Goal: Information Seeking & Learning: Learn about a topic

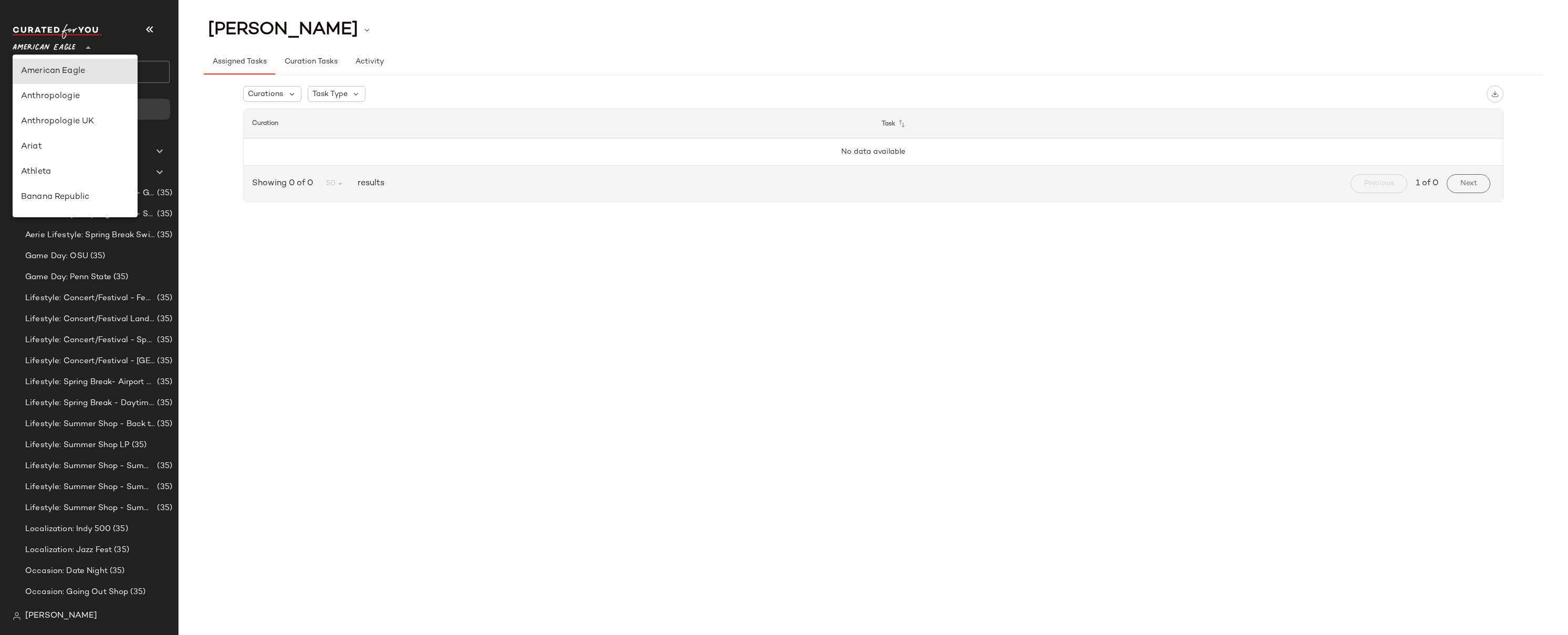
click at [60, 47] on span "American Eagle" at bounding box center [44, 45] width 63 height 19
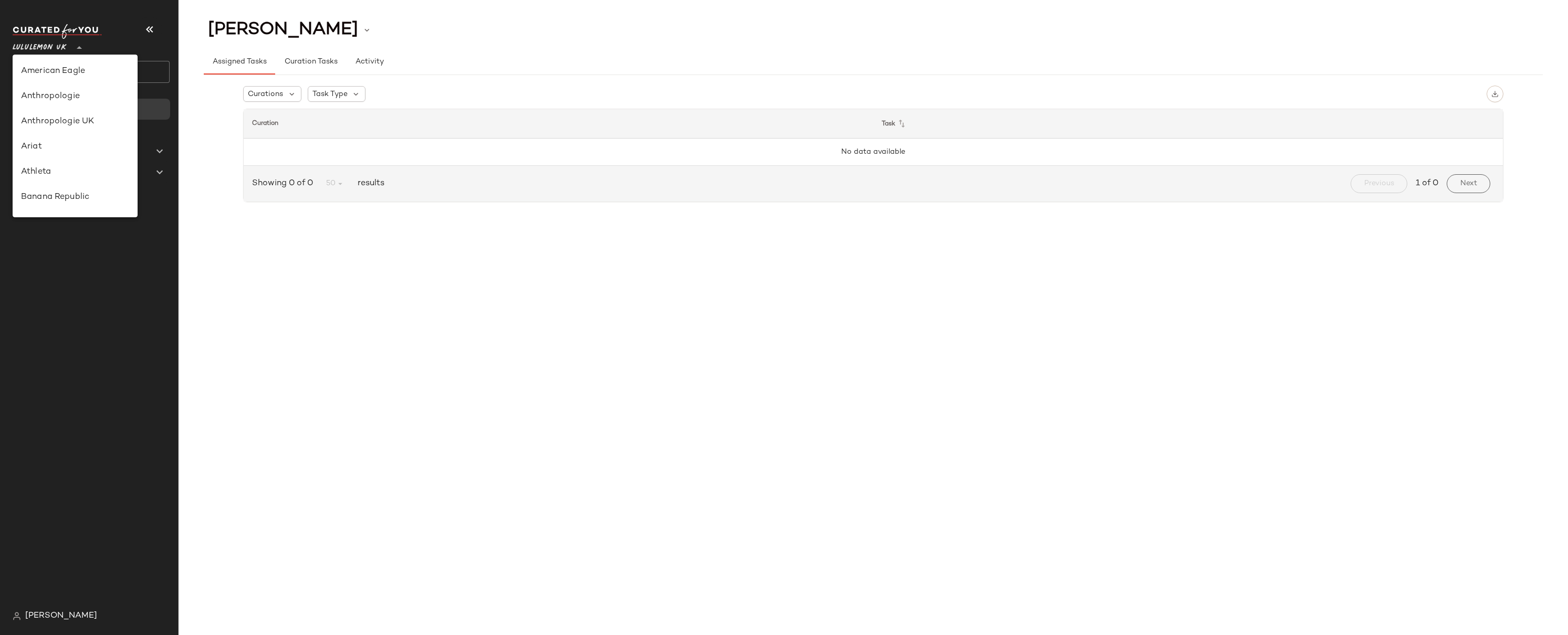
scroll to position [263, 0]
type input "**"
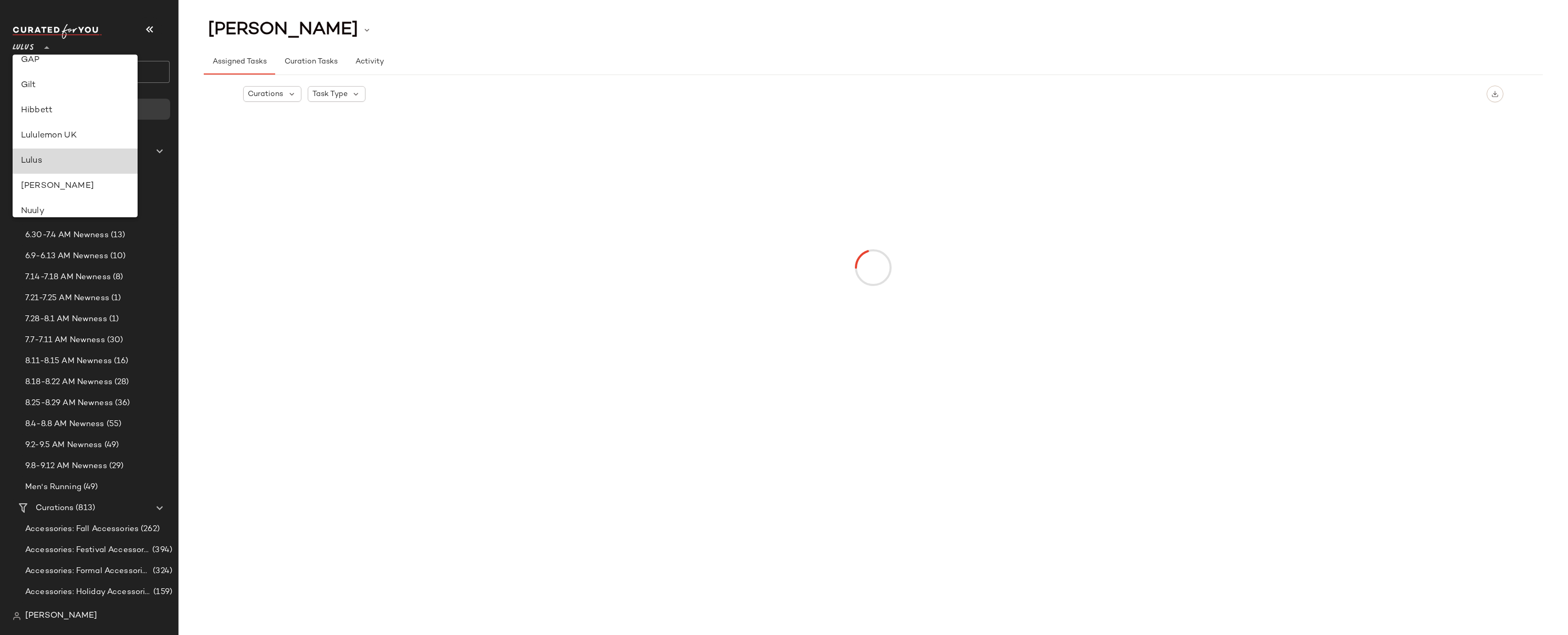
click at [39, 155] on div "Lulus" at bounding box center [75, 161] width 108 height 12
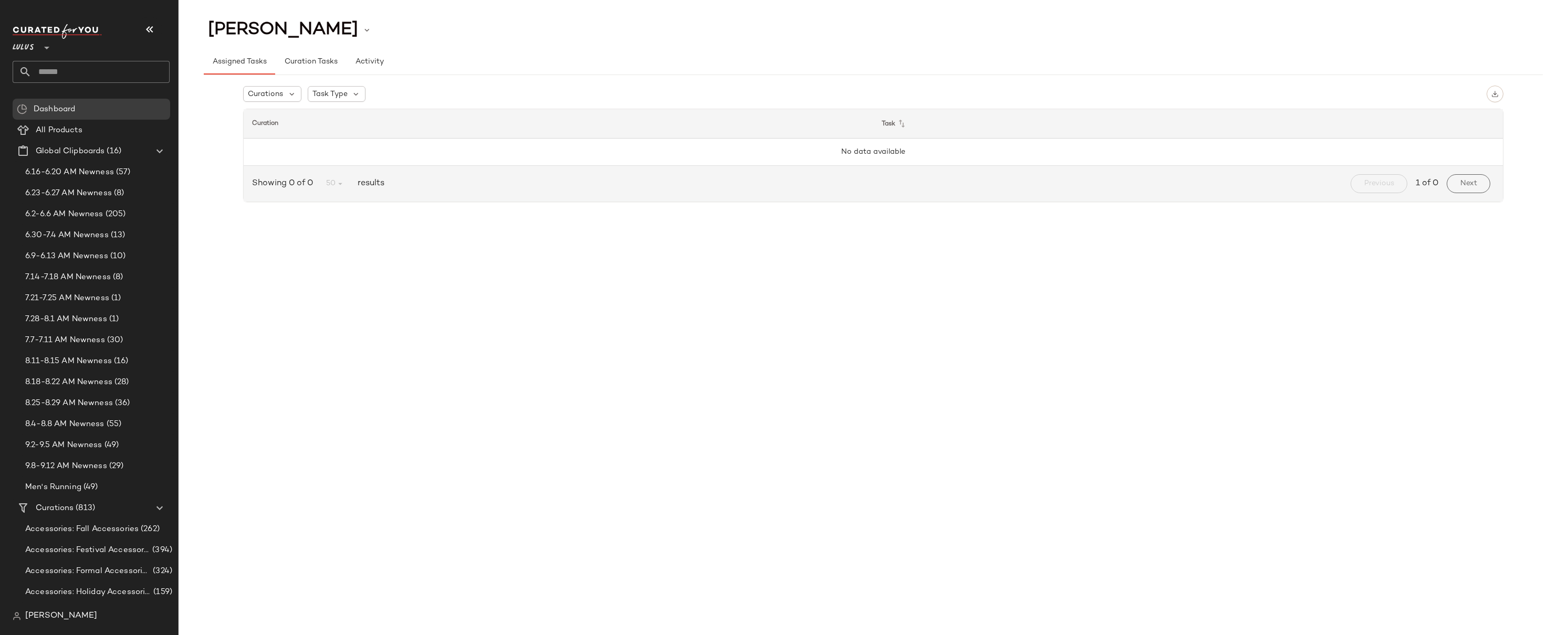
click at [82, 61] on input "text" at bounding box center [100, 72] width 138 height 22
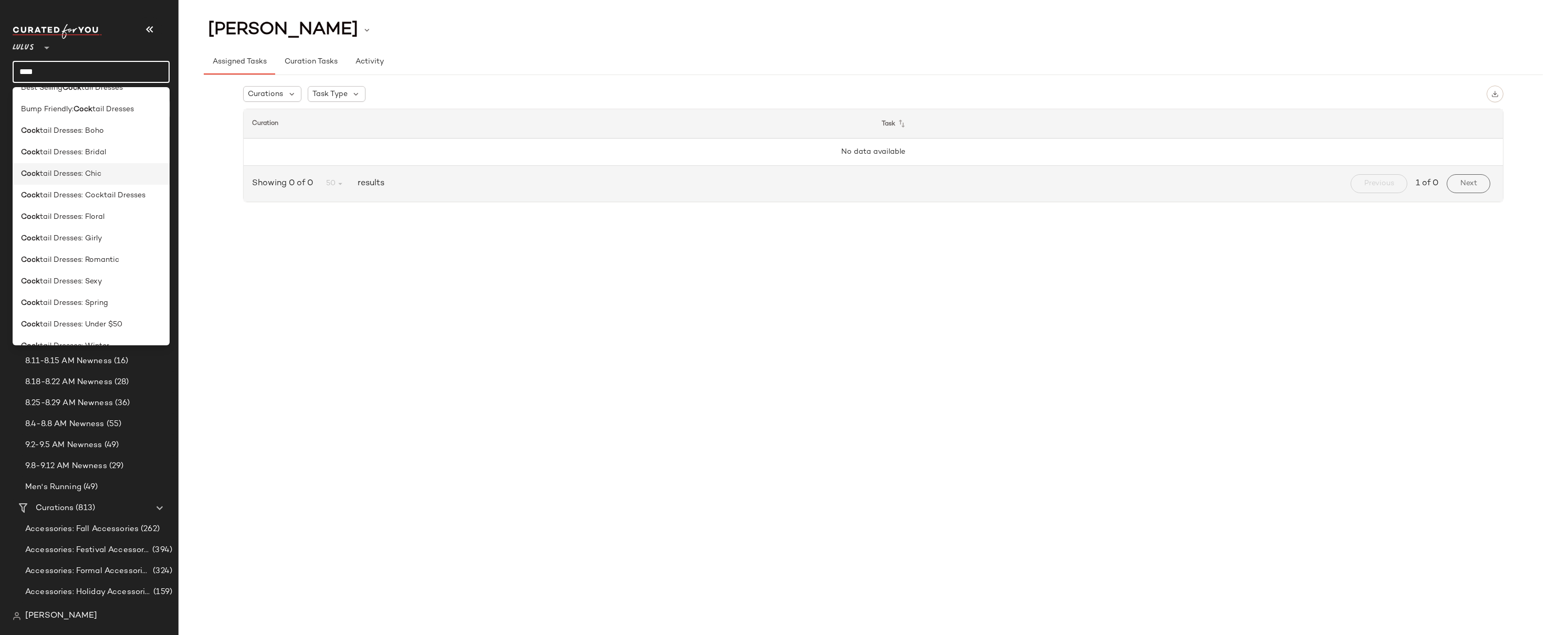
scroll to position [77, 0]
type input "****"
click at [88, 135] on span "tail Dresses: Cocktail Dresses" at bounding box center [92, 133] width 105 height 11
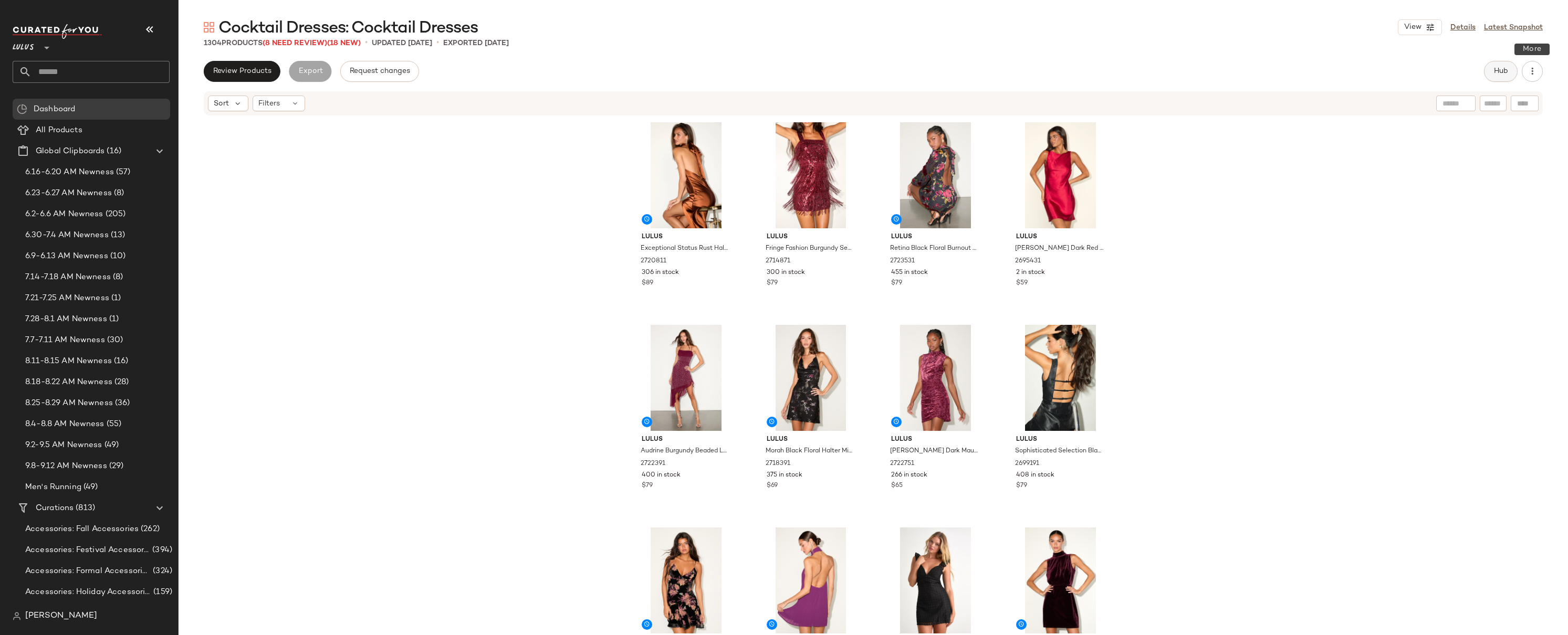
click at [1509, 75] on button "Hub" at bounding box center [1501, 72] width 34 height 21
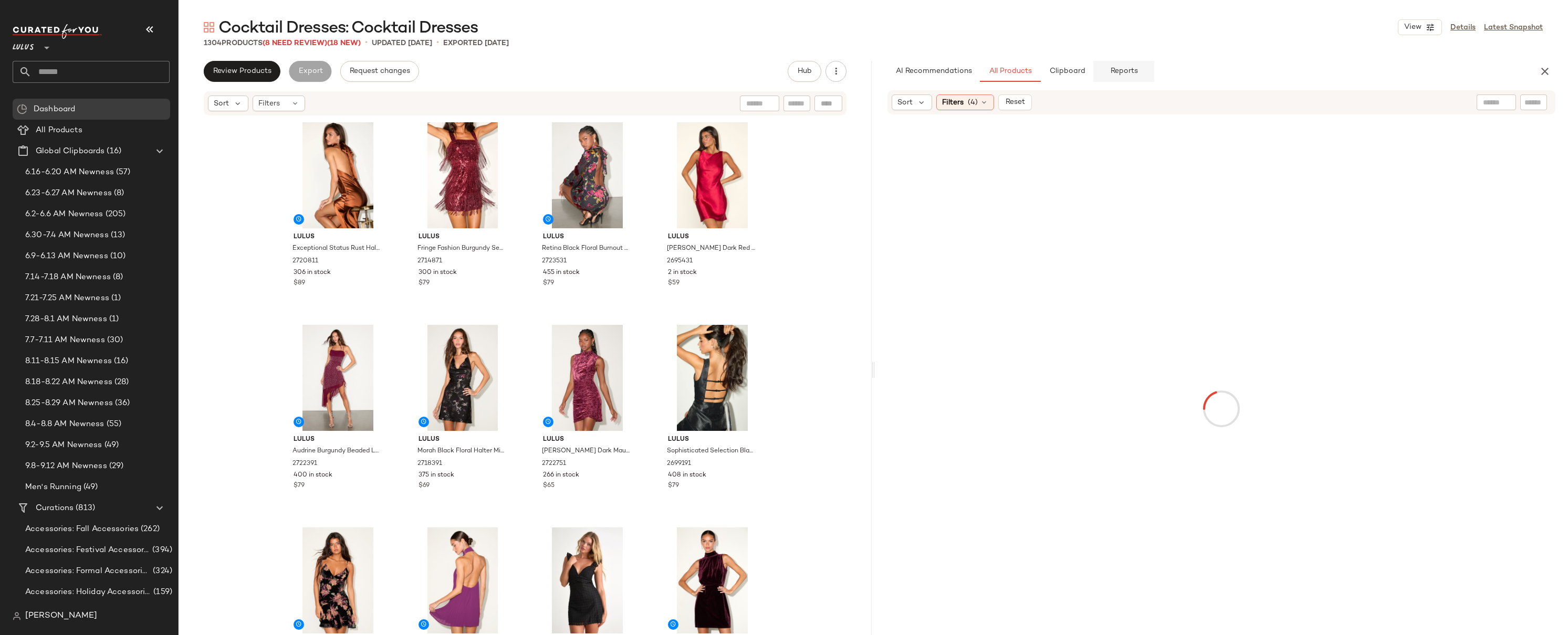
click at [1126, 72] on span "Reports" at bounding box center [1123, 71] width 28 height 8
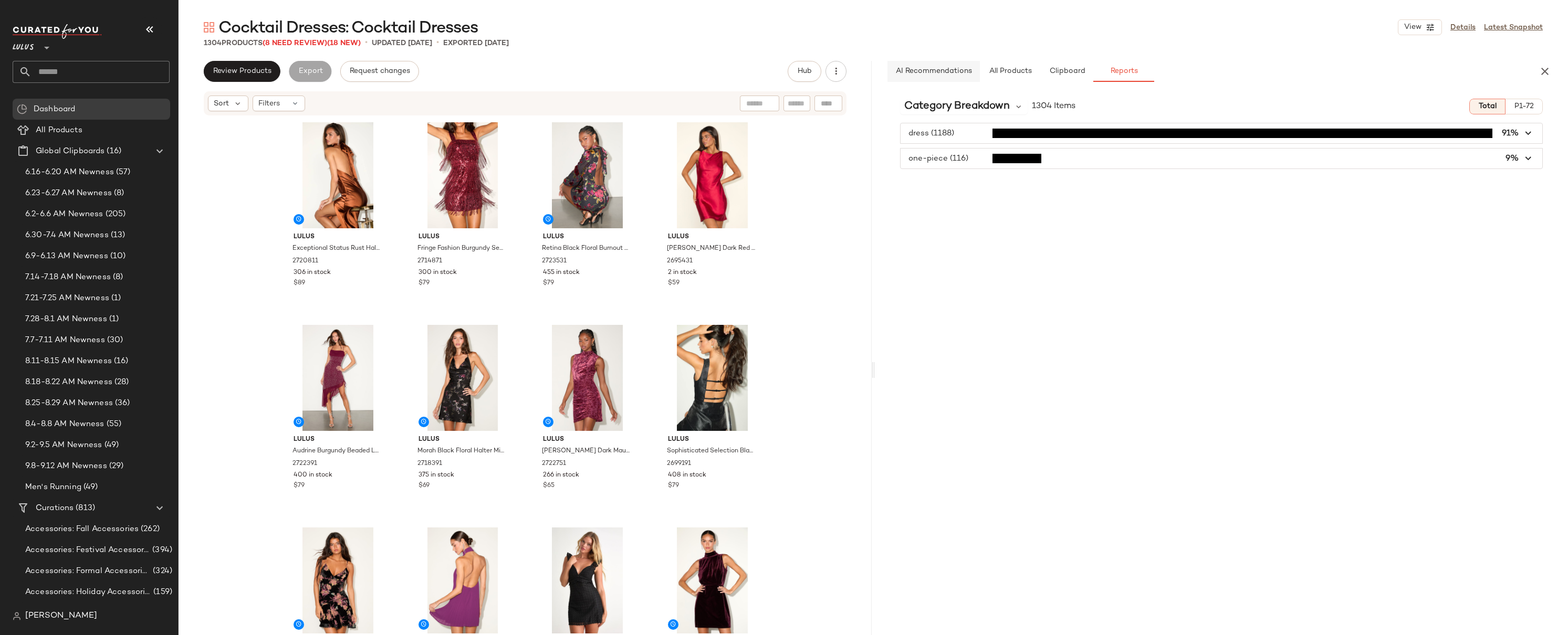
click at [927, 69] on span "AI Recommendations" at bounding box center [933, 71] width 77 height 8
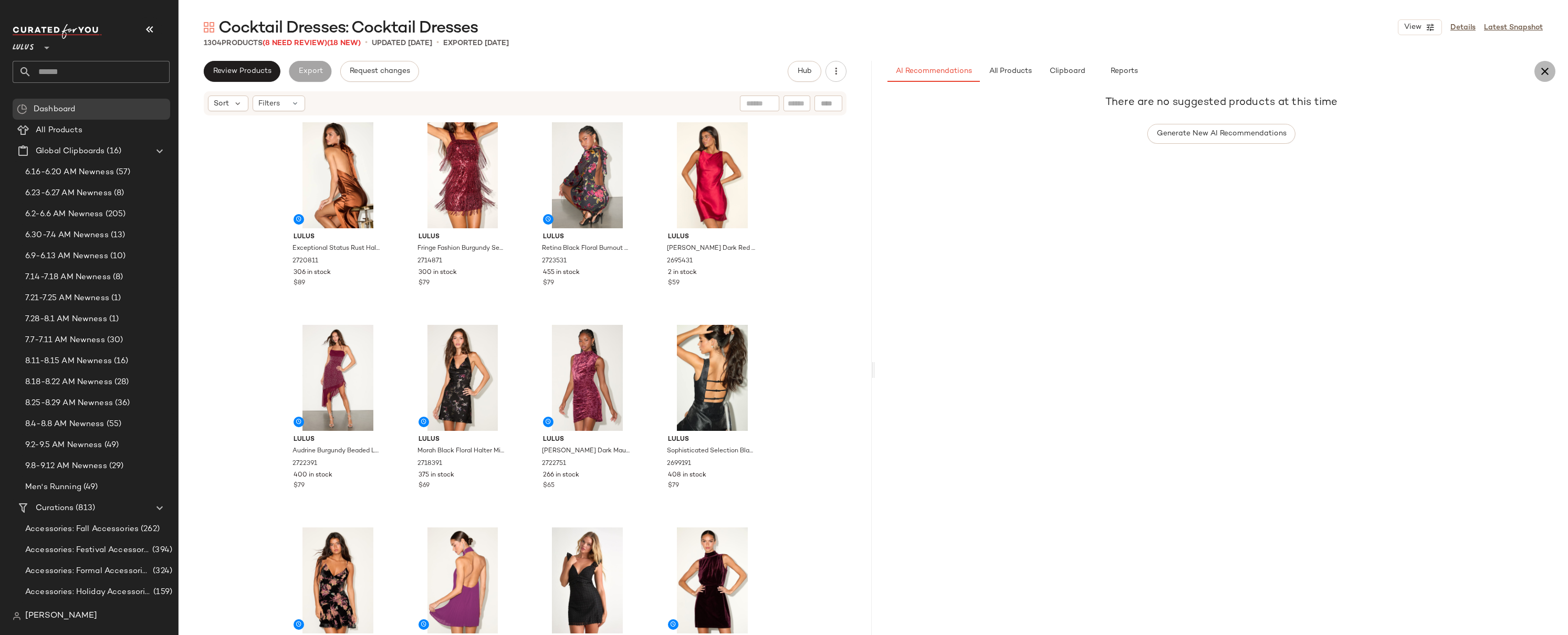
click at [1544, 71] on icon "button" at bounding box center [1545, 71] width 12 height 12
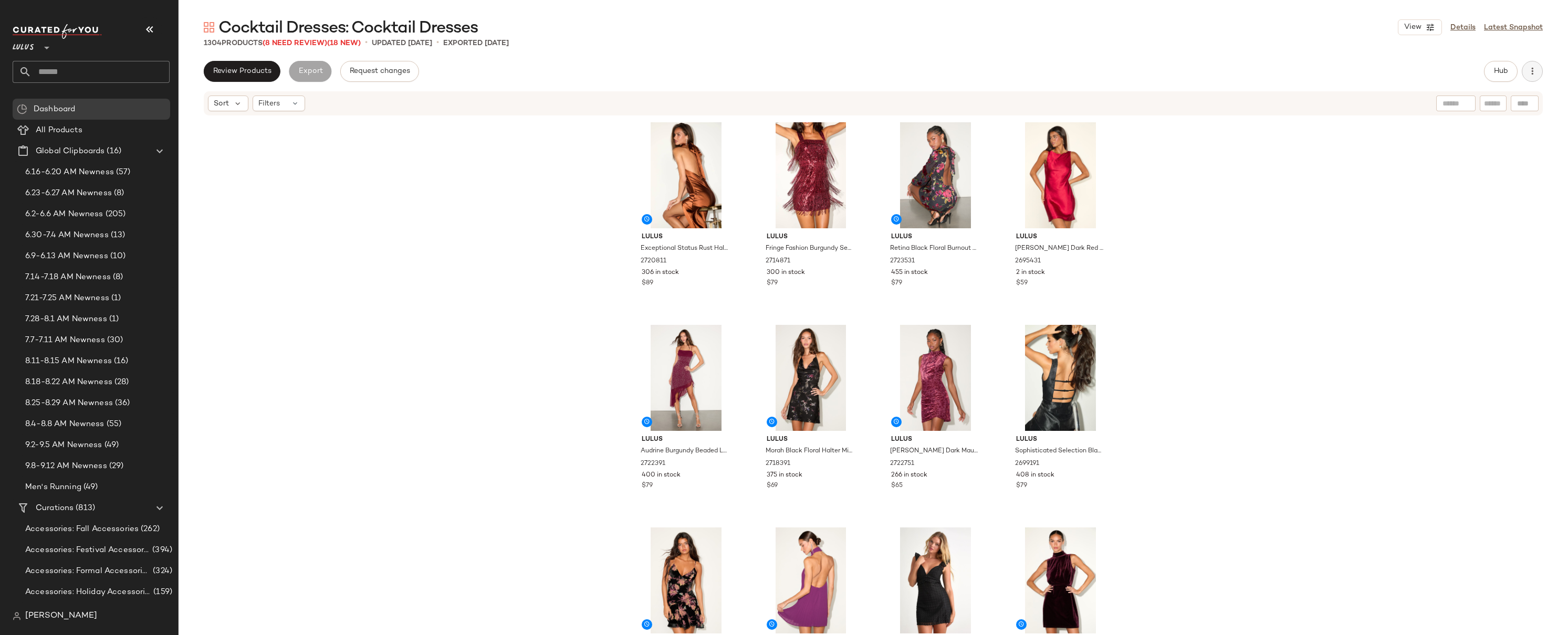
click at [1538, 75] on button "button" at bounding box center [1532, 72] width 21 height 21
click at [1463, 125] on span "Download All" at bounding box center [1484, 127] width 99 height 11
click at [1212, 33] on div "Cocktail Dresses: Cocktail Dresses View Details Latest Snapshot" at bounding box center [873, 27] width 1390 height 21
click at [1353, 164] on div "Lulus Exceptional Status Rust Halter Backless Slip Midi Dress 2720811 306 in st…" at bounding box center [873, 392] width 1390 height 550
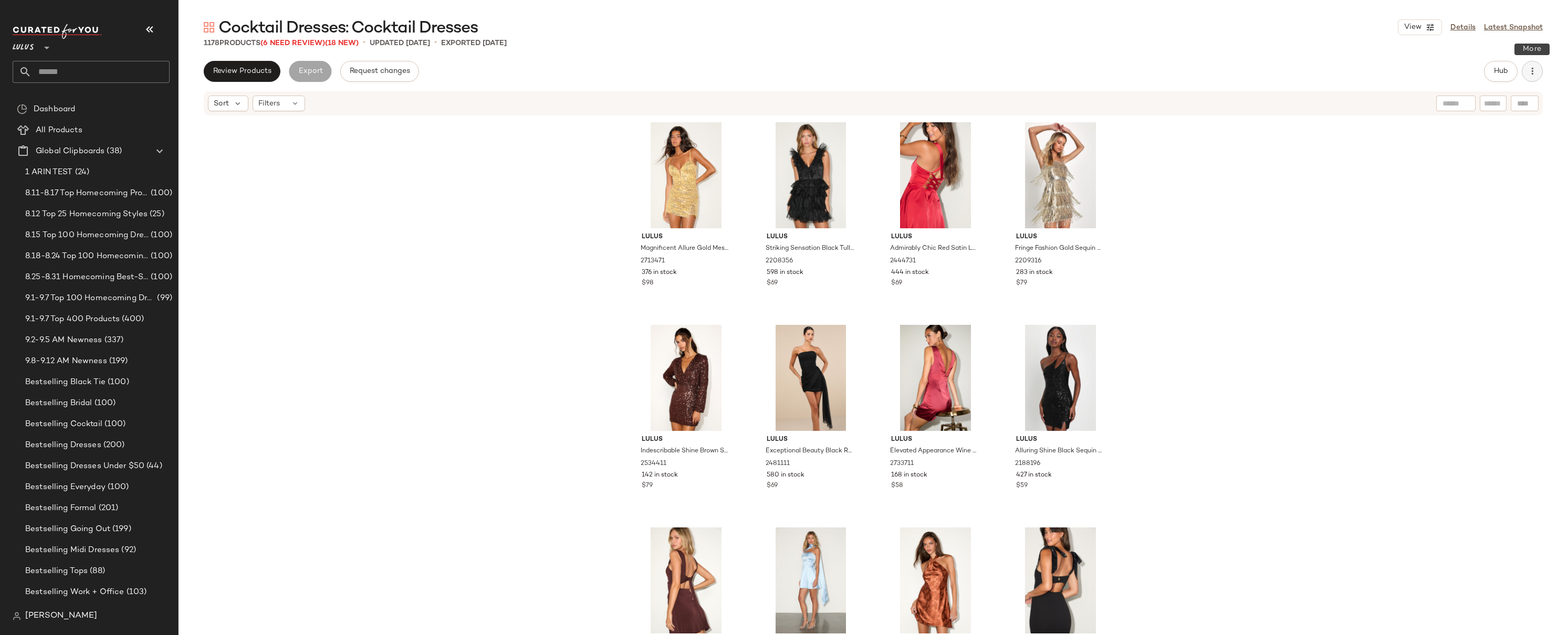
click at [1534, 75] on icon "button" at bounding box center [1532, 71] width 11 height 11
drag, startPoint x: 1507, startPoint y: 317, endPoint x: 1546, endPoint y: 100, distance: 220.5
click at [1507, 316] on div "Lulus Magnificent Allure Gold Mesh Sequin Bustier Mini Dress 2713471 376 in sto…" at bounding box center [873, 392] width 1390 height 550
click at [1495, 70] on span "Hub" at bounding box center [1501, 71] width 15 height 8
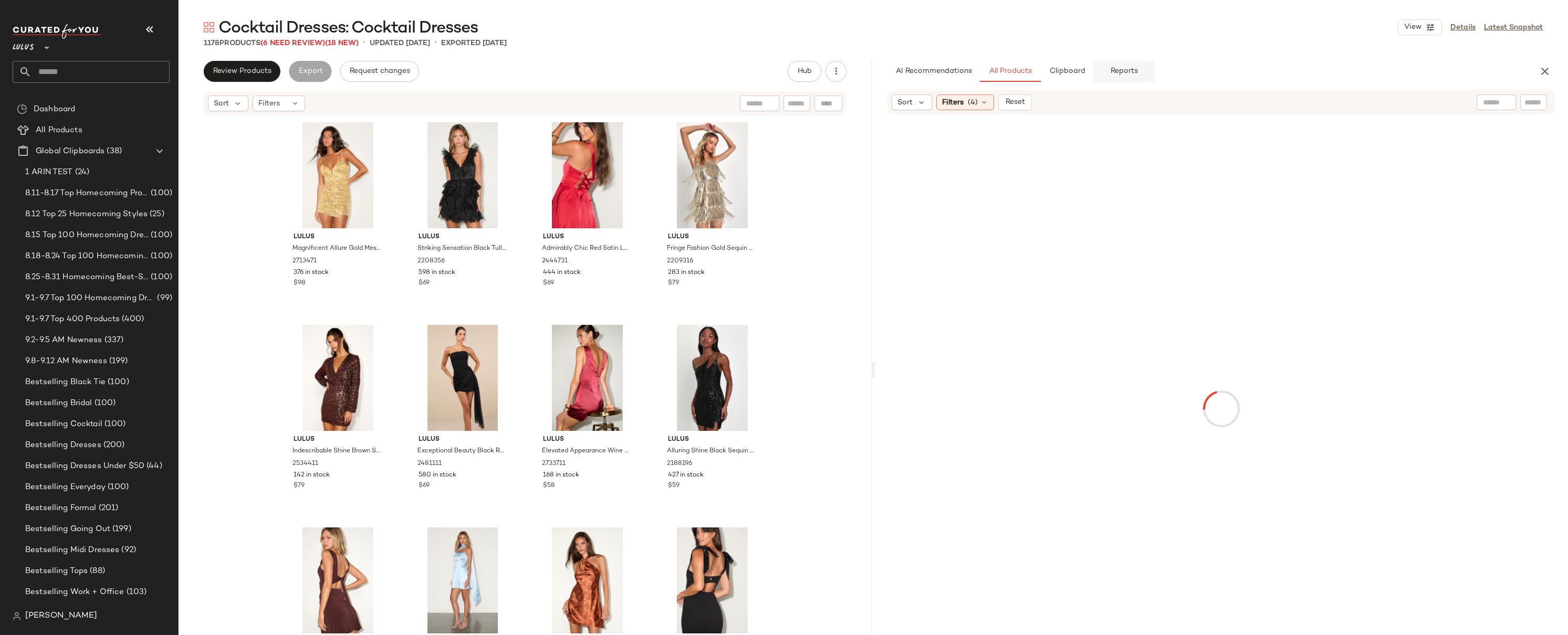
click at [1117, 69] on span "Reports" at bounding box center [1123, 71] width 28 height 8
click at [1537, 105] on button "P1-72" at bounding box center [1524, 106] width 37 height 16
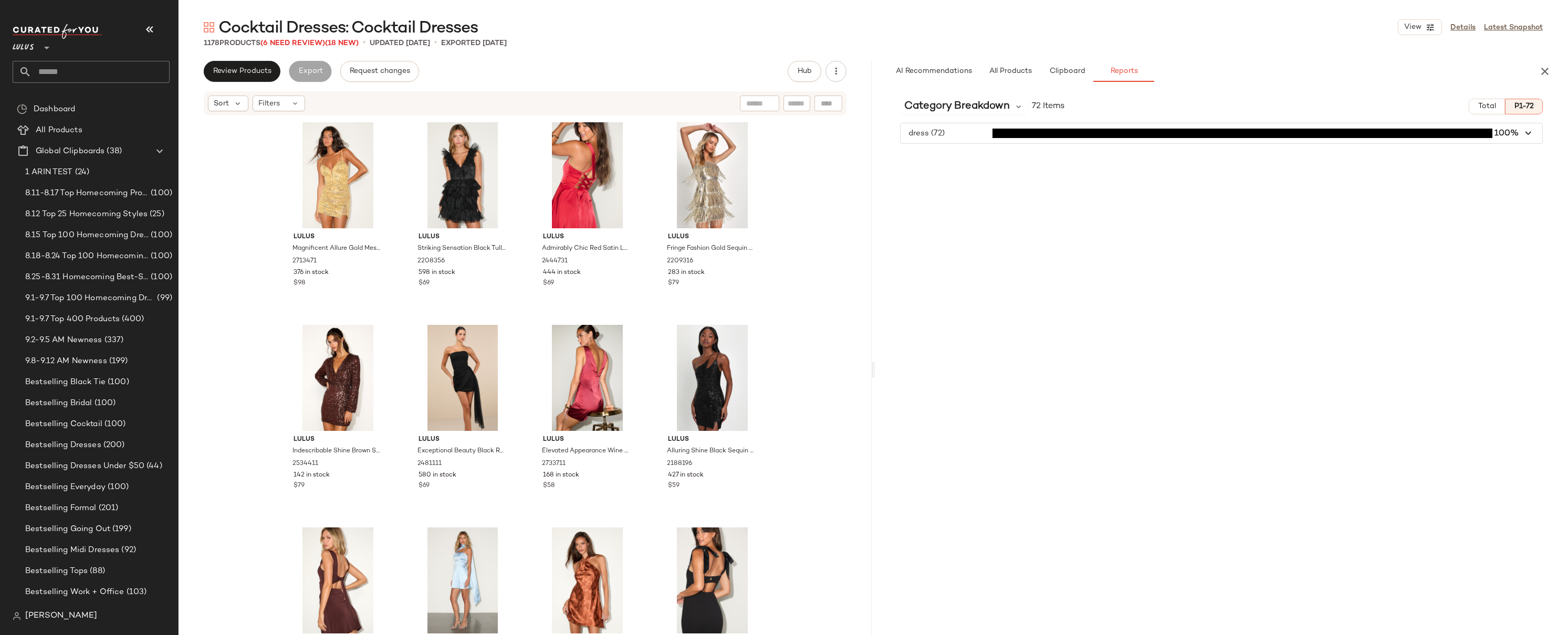
click at [1537, 134] on span "button" at bounding box center [1221, 133] width 642 height 20
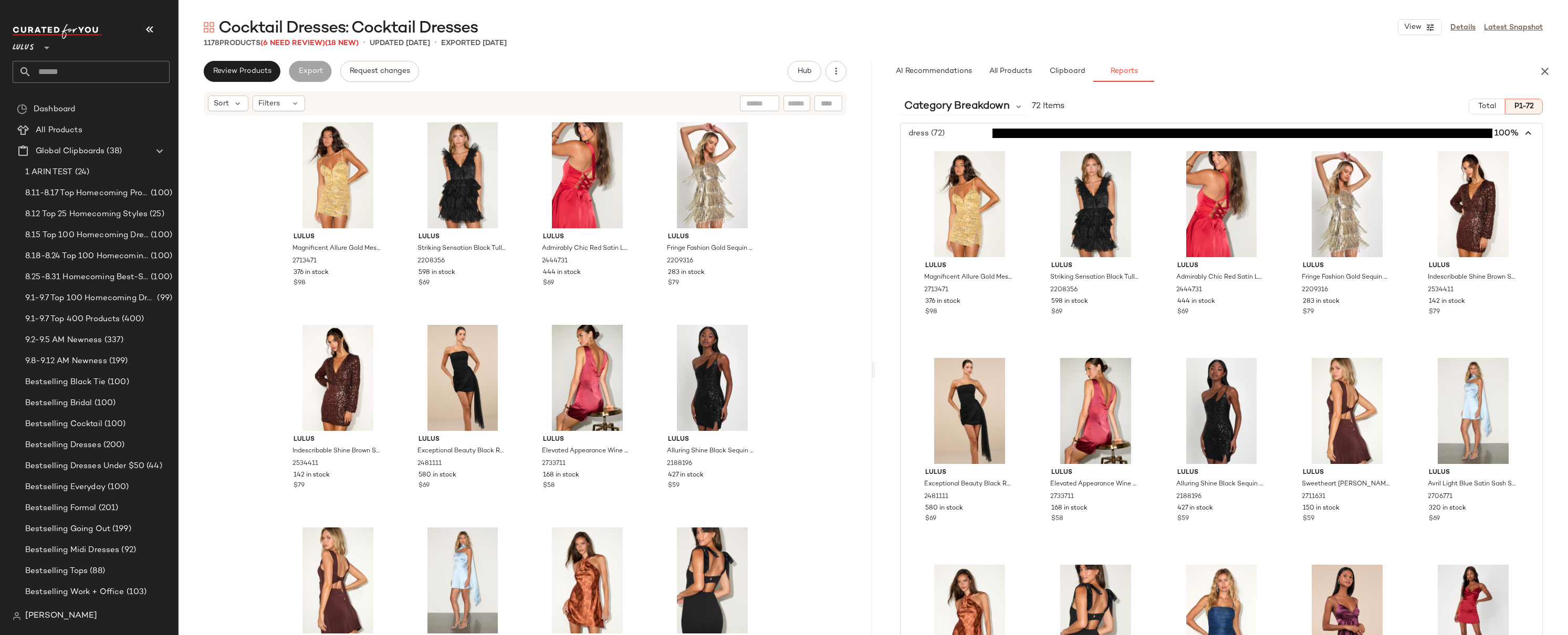
click at [1532, 134] on span "button" at bounding box center [1221, 133] width 642 height 20
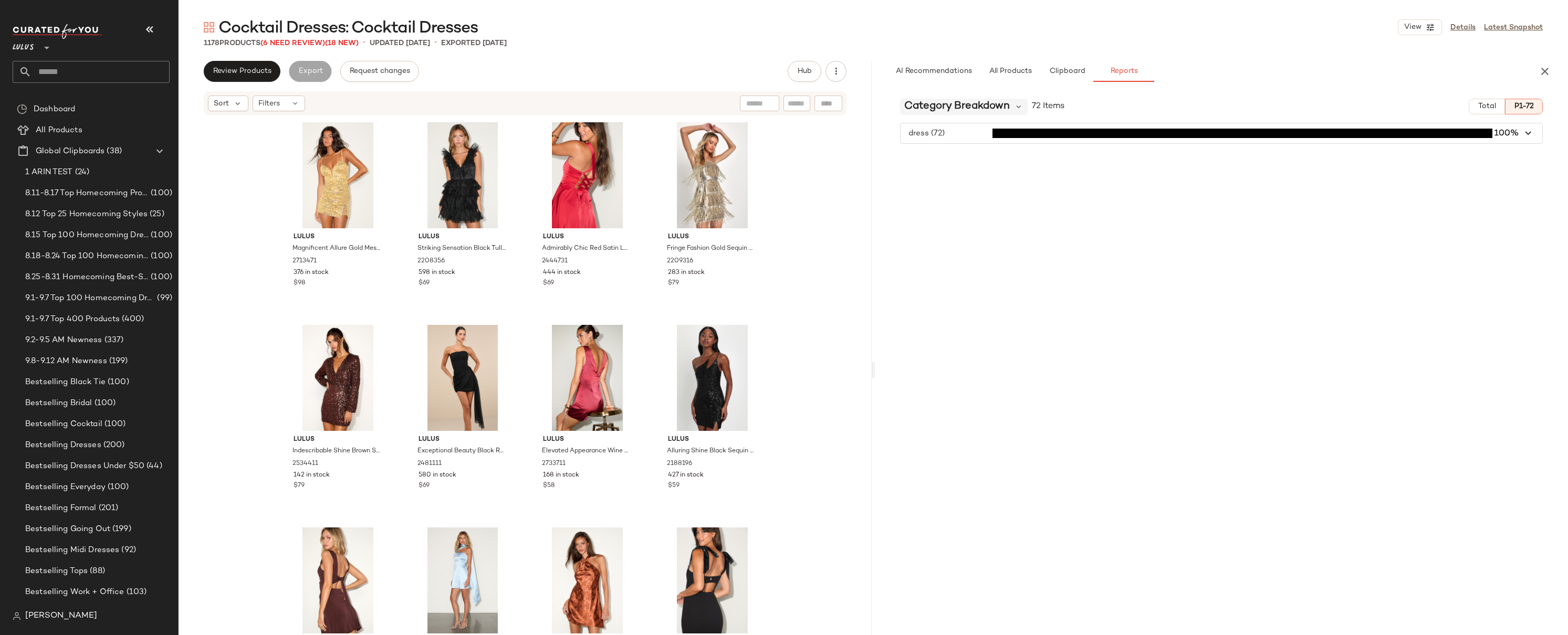
click at [962, 99] on span "Category Breakdown" at bounding box center [957, 106] width 105 height 16
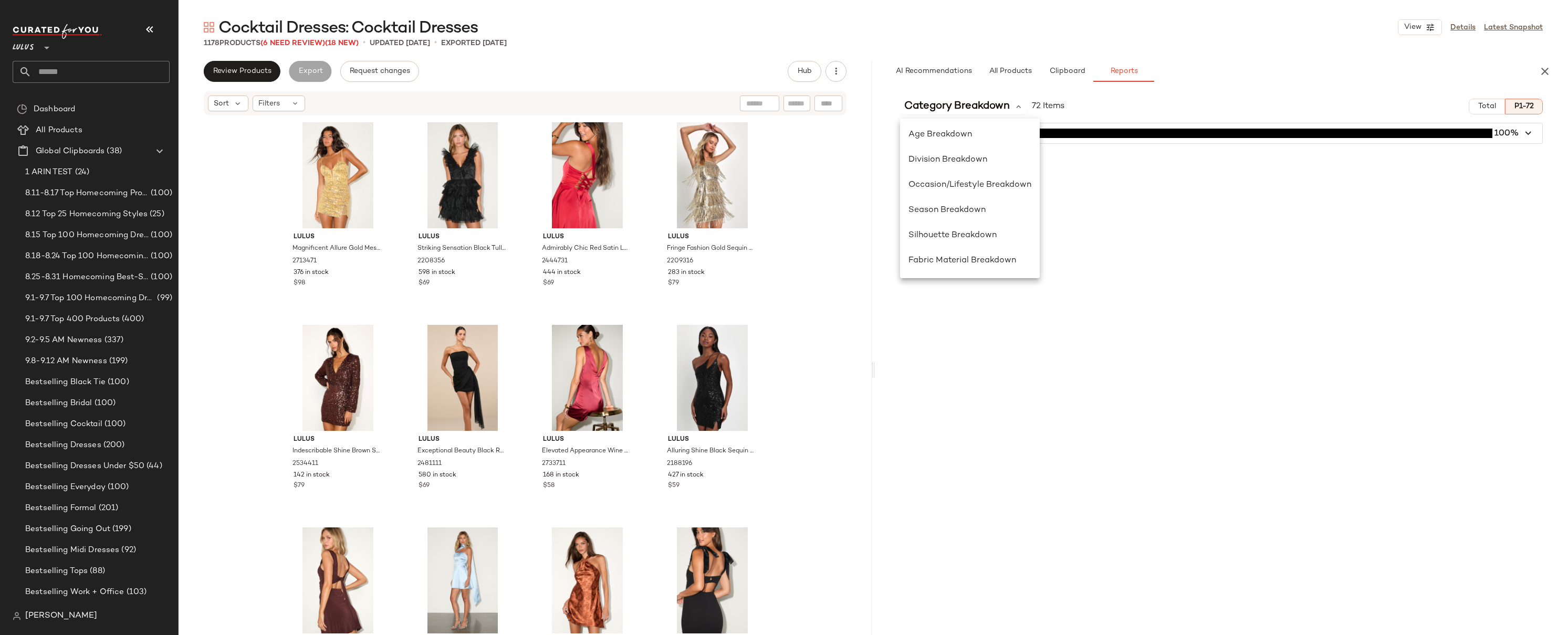
scroll to position [161, 0]
click at [983, 173] on span "Occasion/Lifestyle Breakdown" at bounding box center [970, 178] width 123 height 9
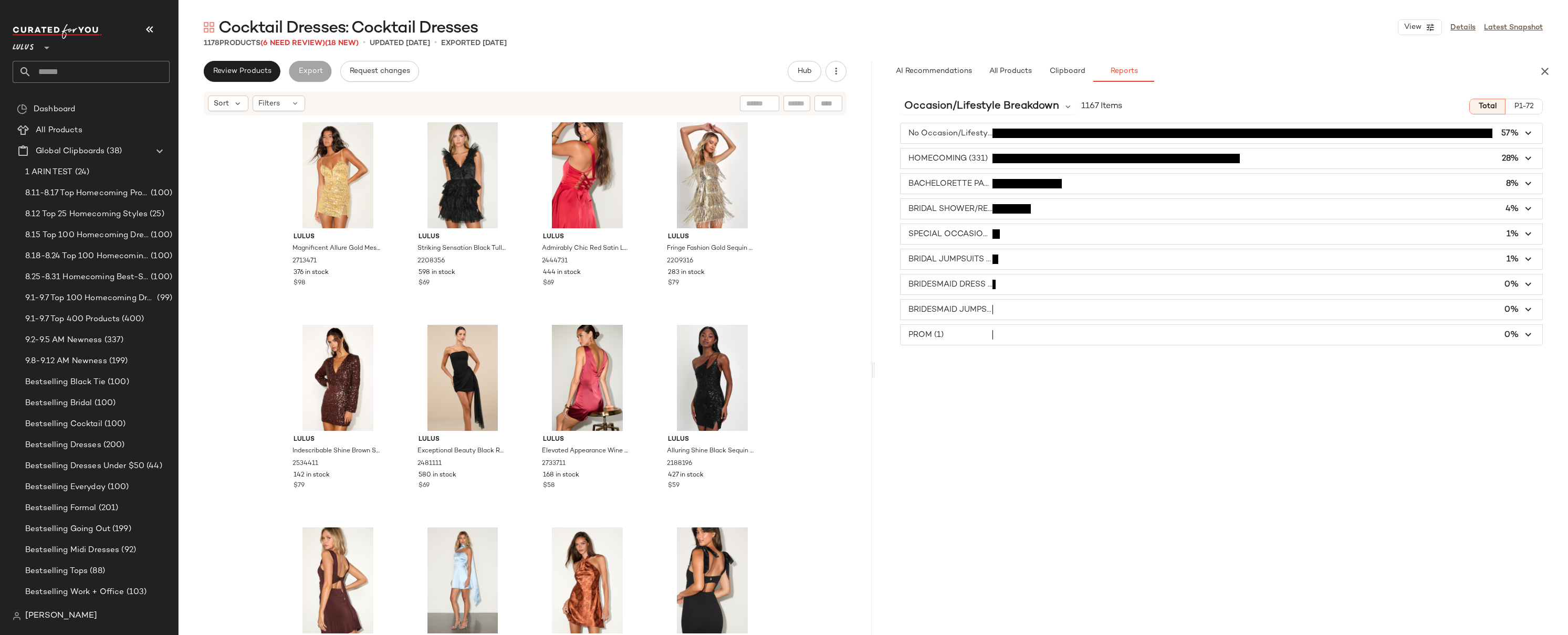
click at [1531, 134] on icon "button" at bounding box center [1529, 133] width 12 height 12
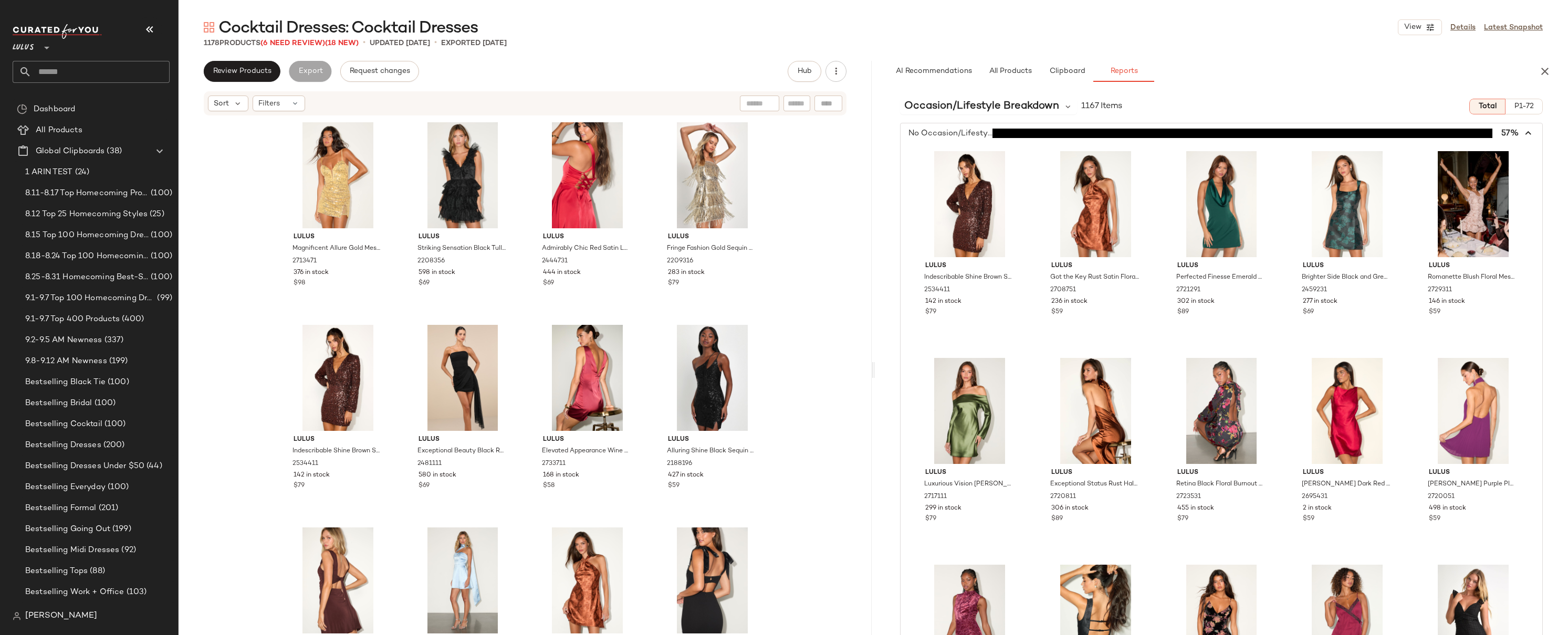
click at [1525, 104] on span "P1-72" at bounding box center [1524, 106] width 20 height 8
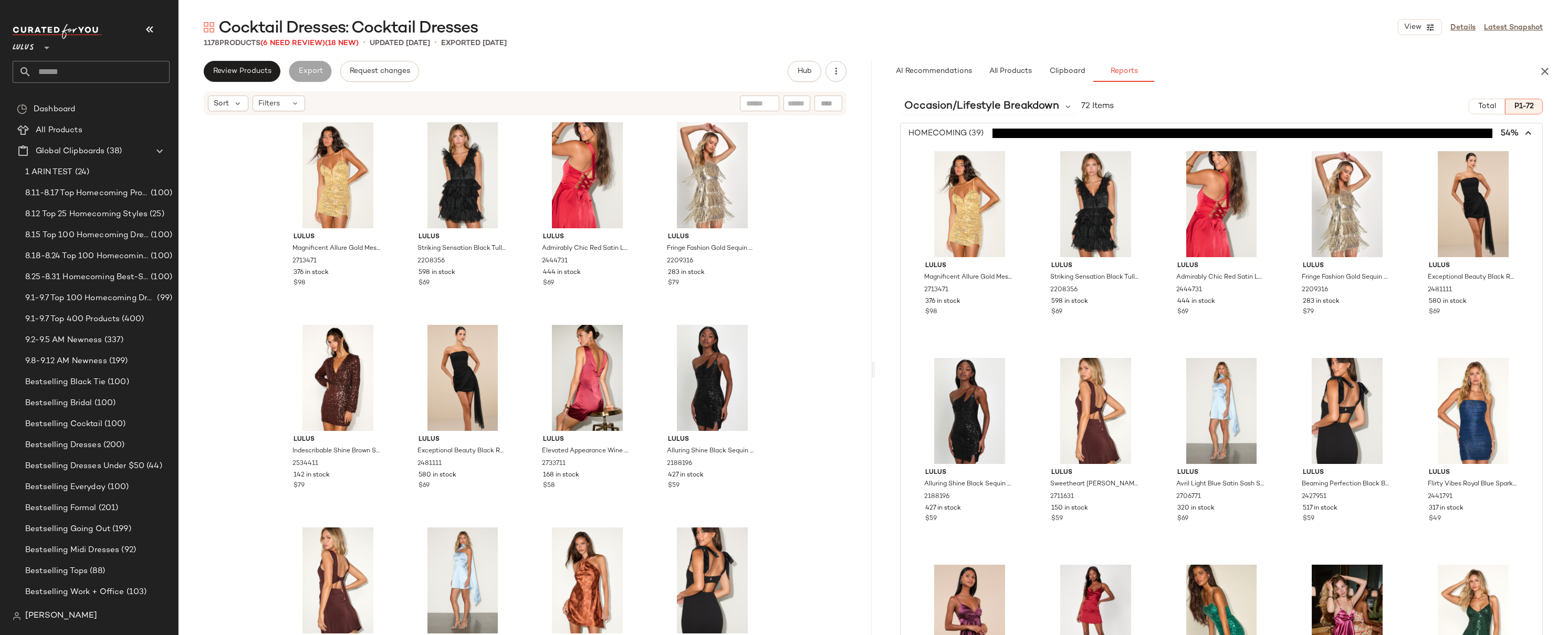
click at [1523, 132] on icon "button" at bounding box center [1529, 133] width 12 height 12
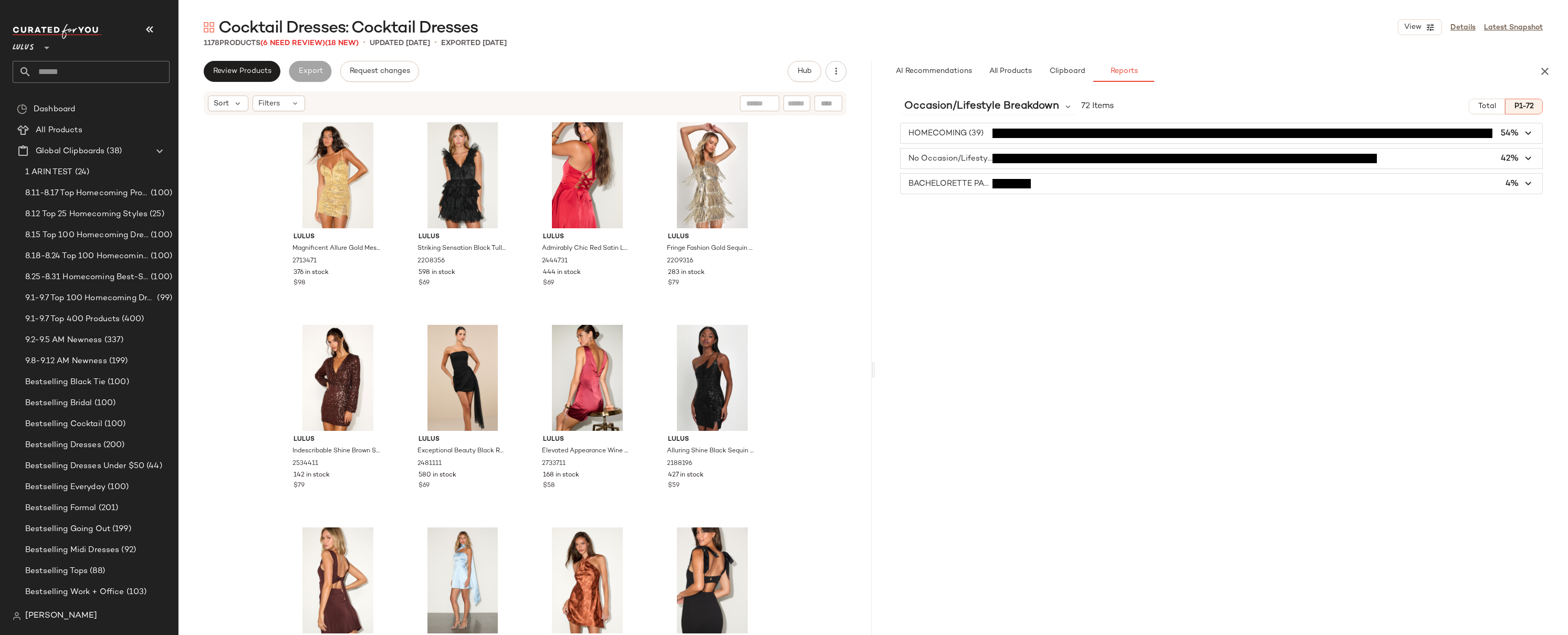
click at [953, 199] on div "Occasion/Lifestyle Breakdown 72 Items Total P1-72 HOMECOMING (39) 54% No Occasi…" at bounding box center [1221, 385] width 693 height 589
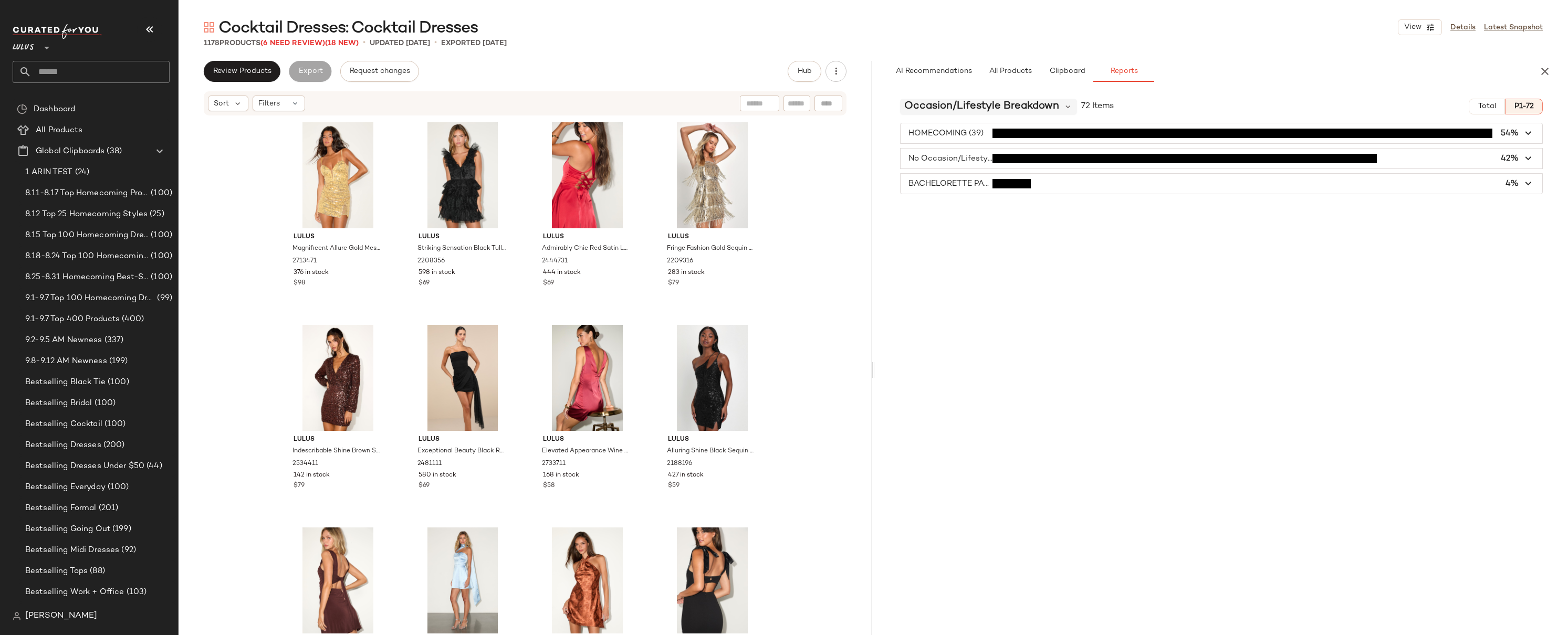
click at [1045, 106] on span "Occasion/Lifestyle Breakdown" at bounding box center [981, 106] width 155 height 16
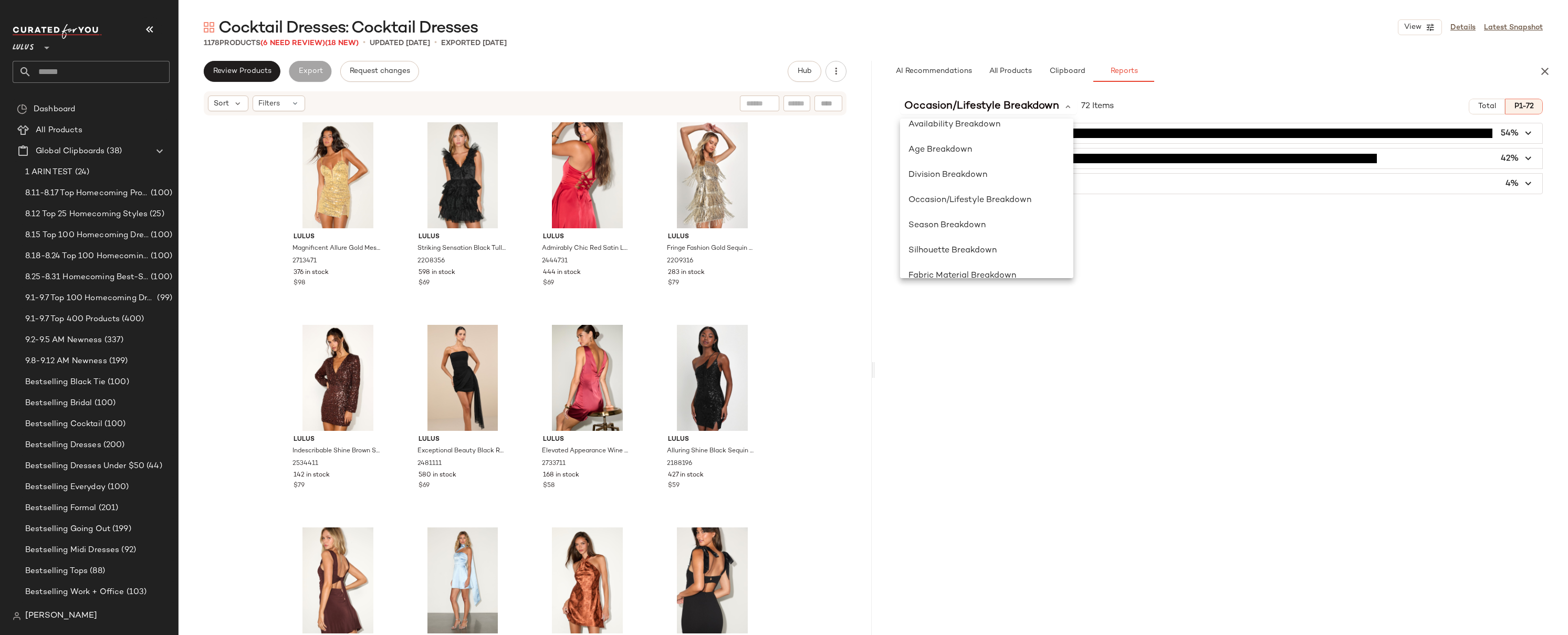
scroll to position [204, 0]
click at [943, 258] on span "Class Breakdown" at bounding box center [943, 261] width 70 height 9
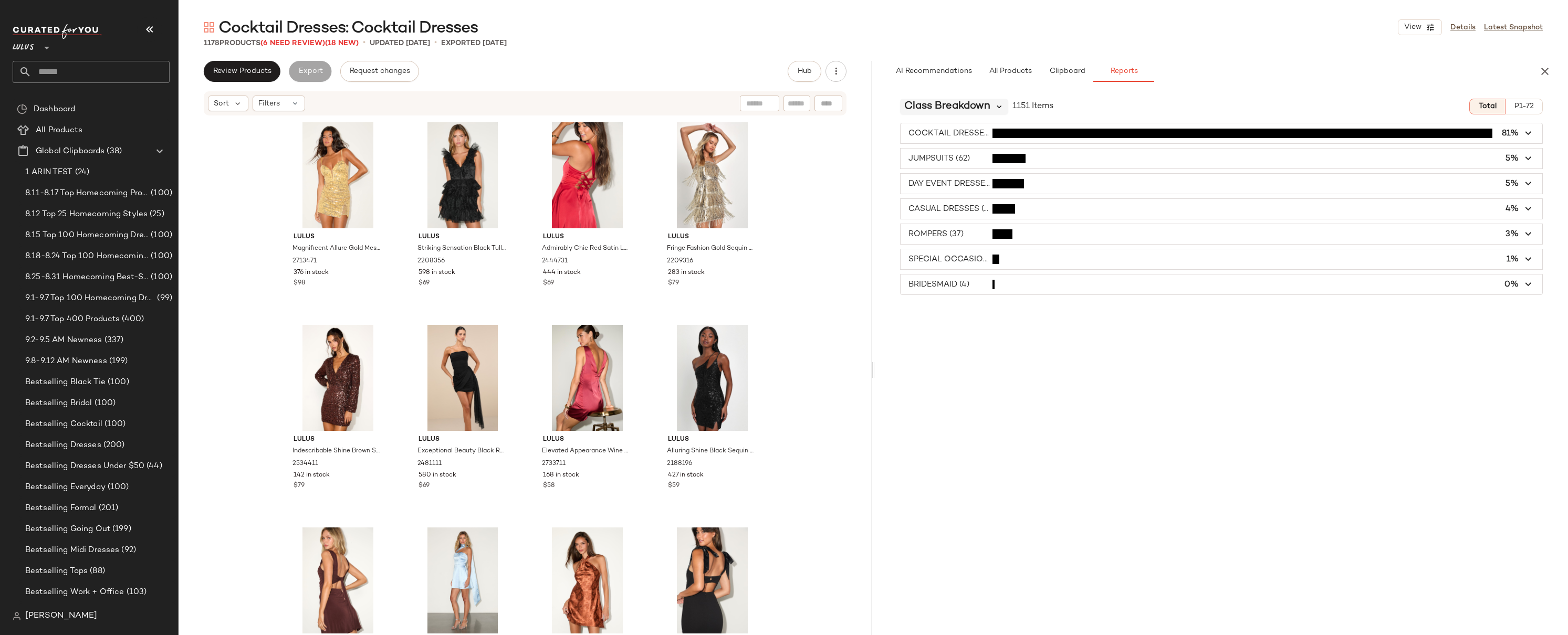
click at [1003, 109] on icon at bounding box center [999, 106] width 9 height 9
click at [967, 175] on span "Occasion/Lifestyle Breakdown" at bounding box center [970, 179] width 123 height 9
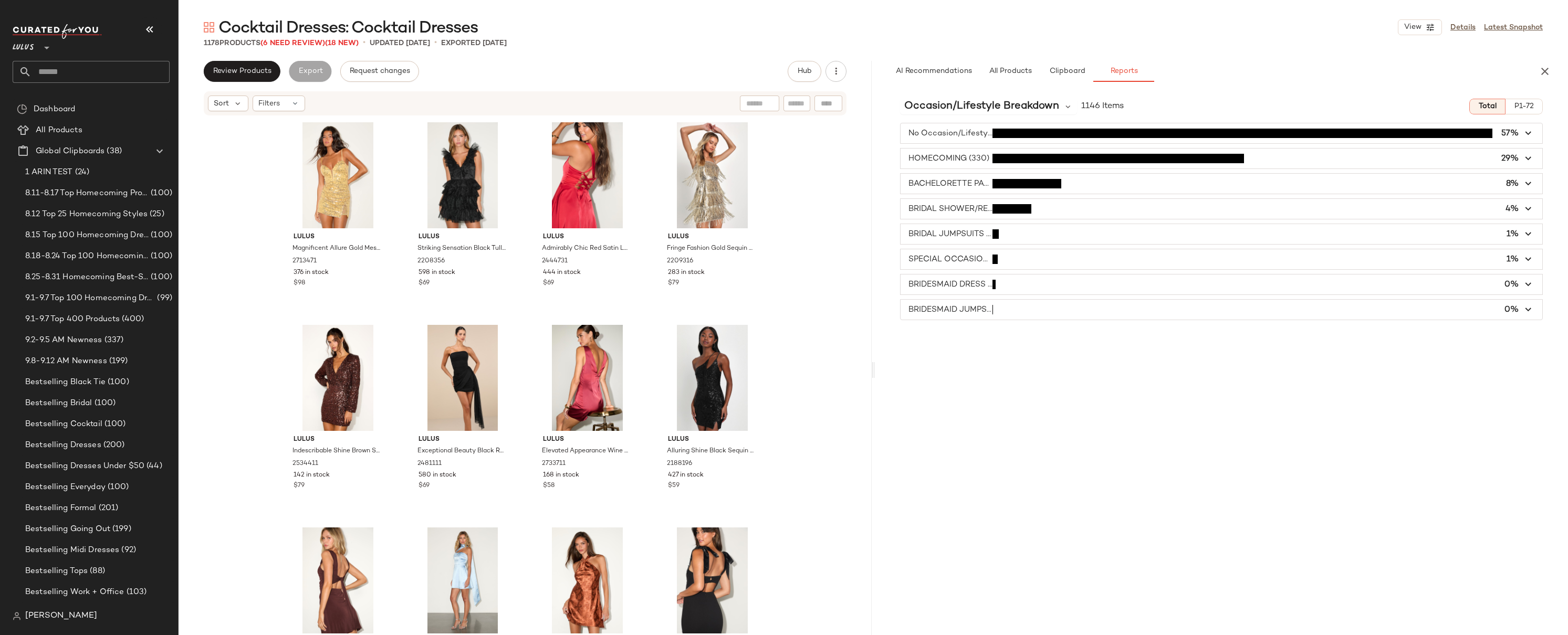
click at [1530, 105] on span "P1-72" at bounding box center [1524, 106] width 20 height 8
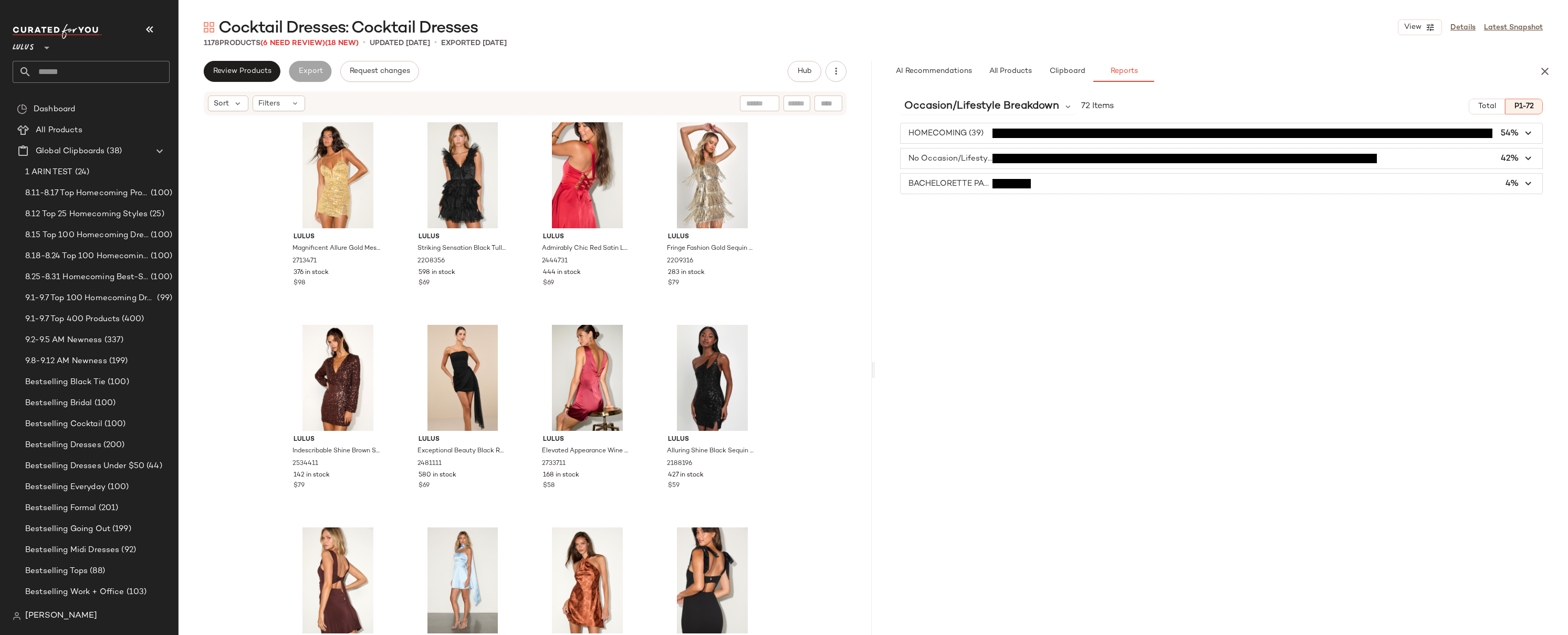
click at [1514, 222] on div "Occasion/Lifestyle Breakdown 72 Items Total P1-72 HOMECOMING (39) 54% No Occasi…" at bounding box center [1221, 385] width 693 height 589
click at [837, 66] on icon "button" at bounding box center [836, 71] width 11 height 11
click at [751, 126] on span "Download All" at bounding box center [788, 127] width 99 height 11
click at [1549, 75] on icon "button" at bounding box center [1545, 71] width 12 height 12
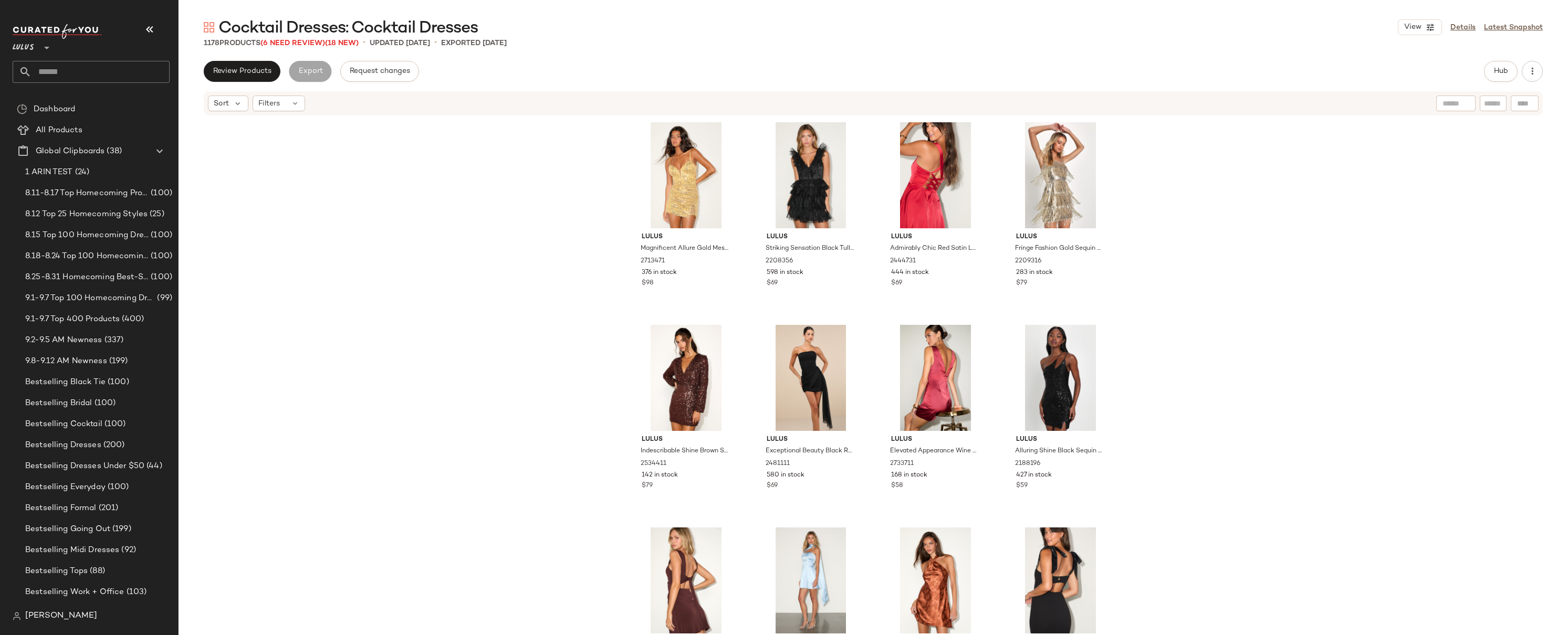
click at [1232, 203] on div "Lulus Magnificent Allure Gold Mesh Sequin Bustier Mini Dress 2713471 376 in sto…" at bounding box center [873, 392] width 1390 height 550
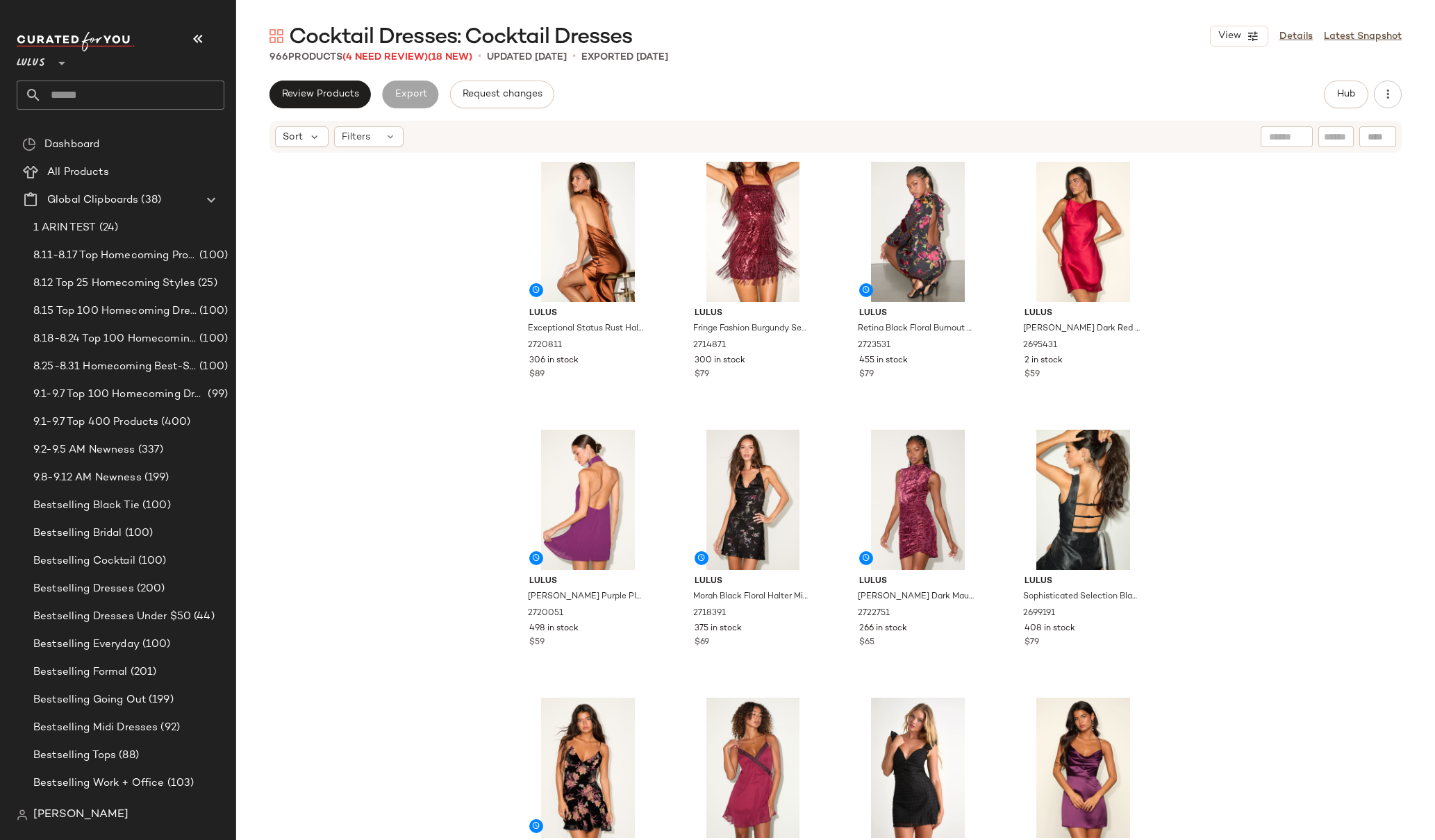
click at [35, 64] on span "Lulus" at bounding box center [31, 59] width 29 height 25
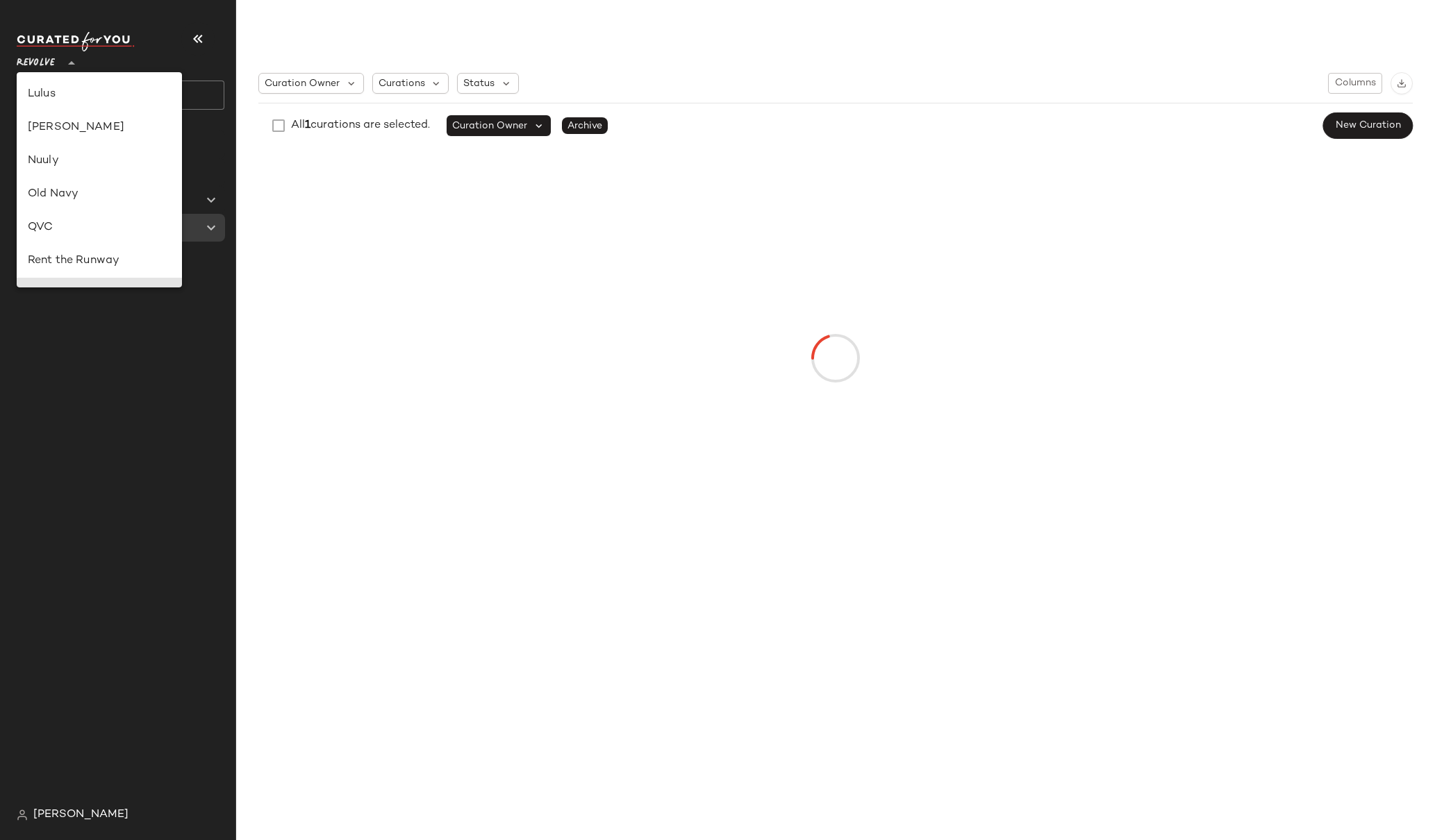
scroll to position [490, 0]
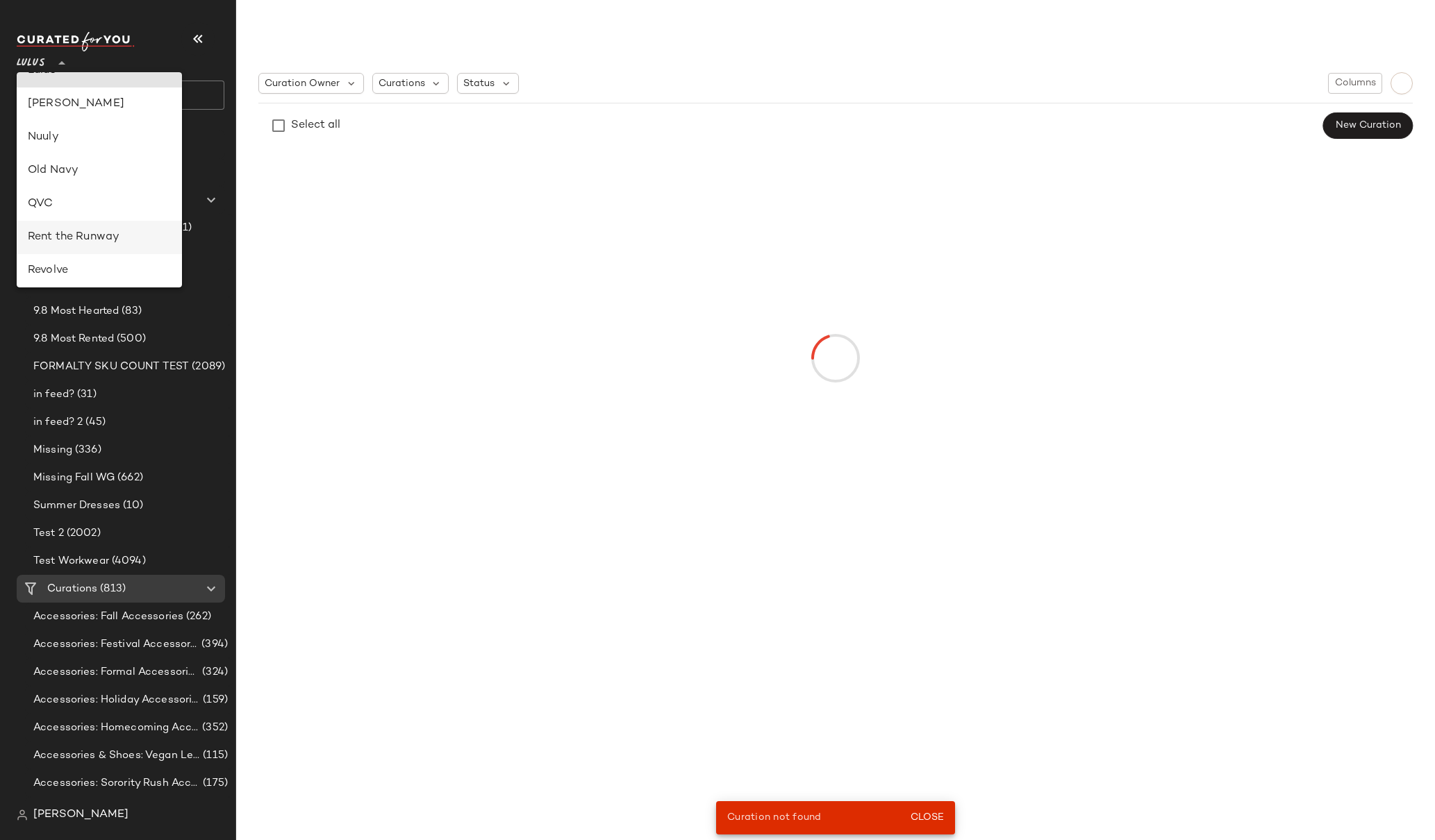
type input "**"
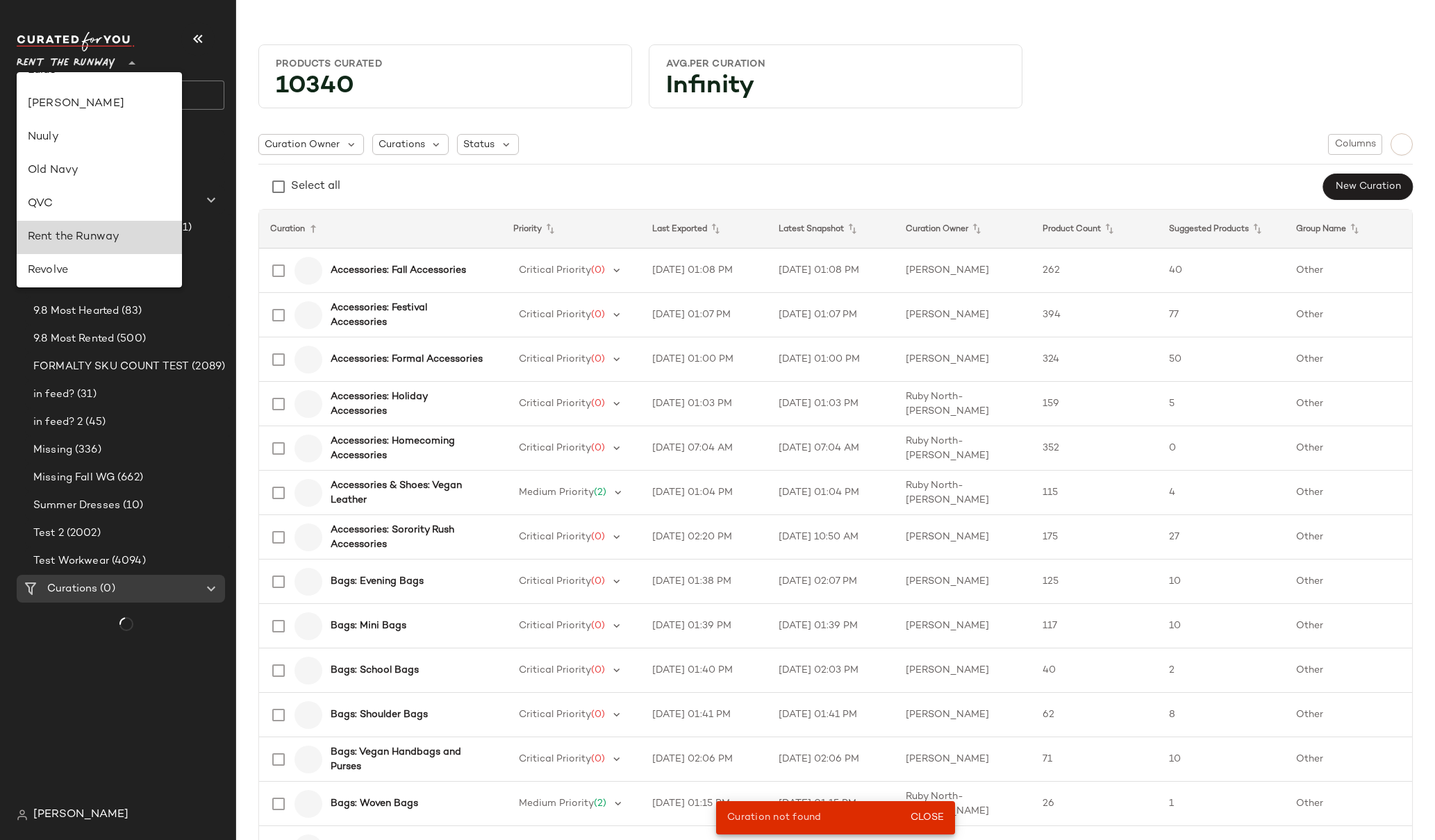
click at [87, 241] on div "Rent the Runway" at bounding box center [99, 238] width 143 height 17
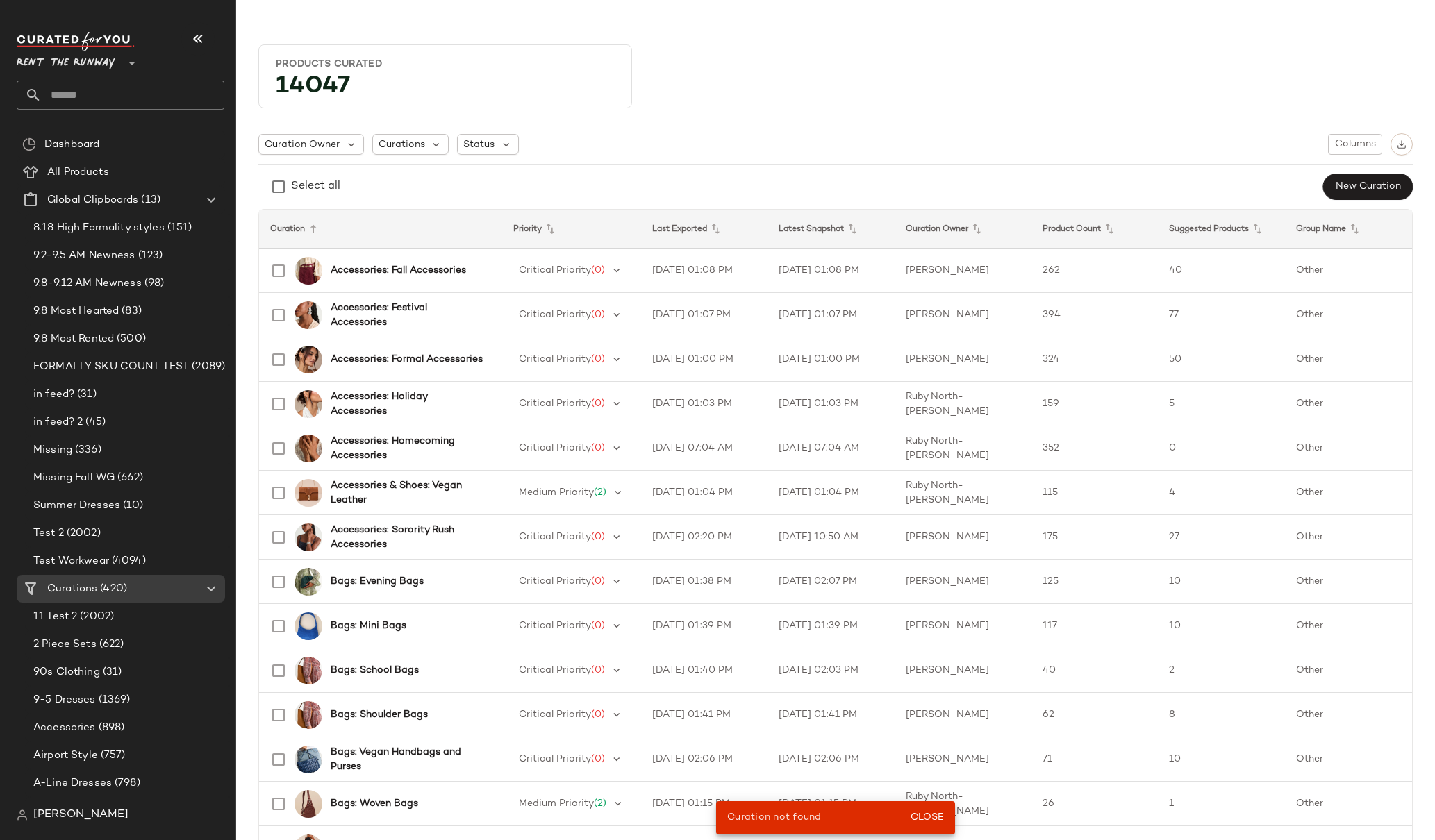
click at [97, 94] on input "text" at bounding box center [133, 95] width 182 height 29
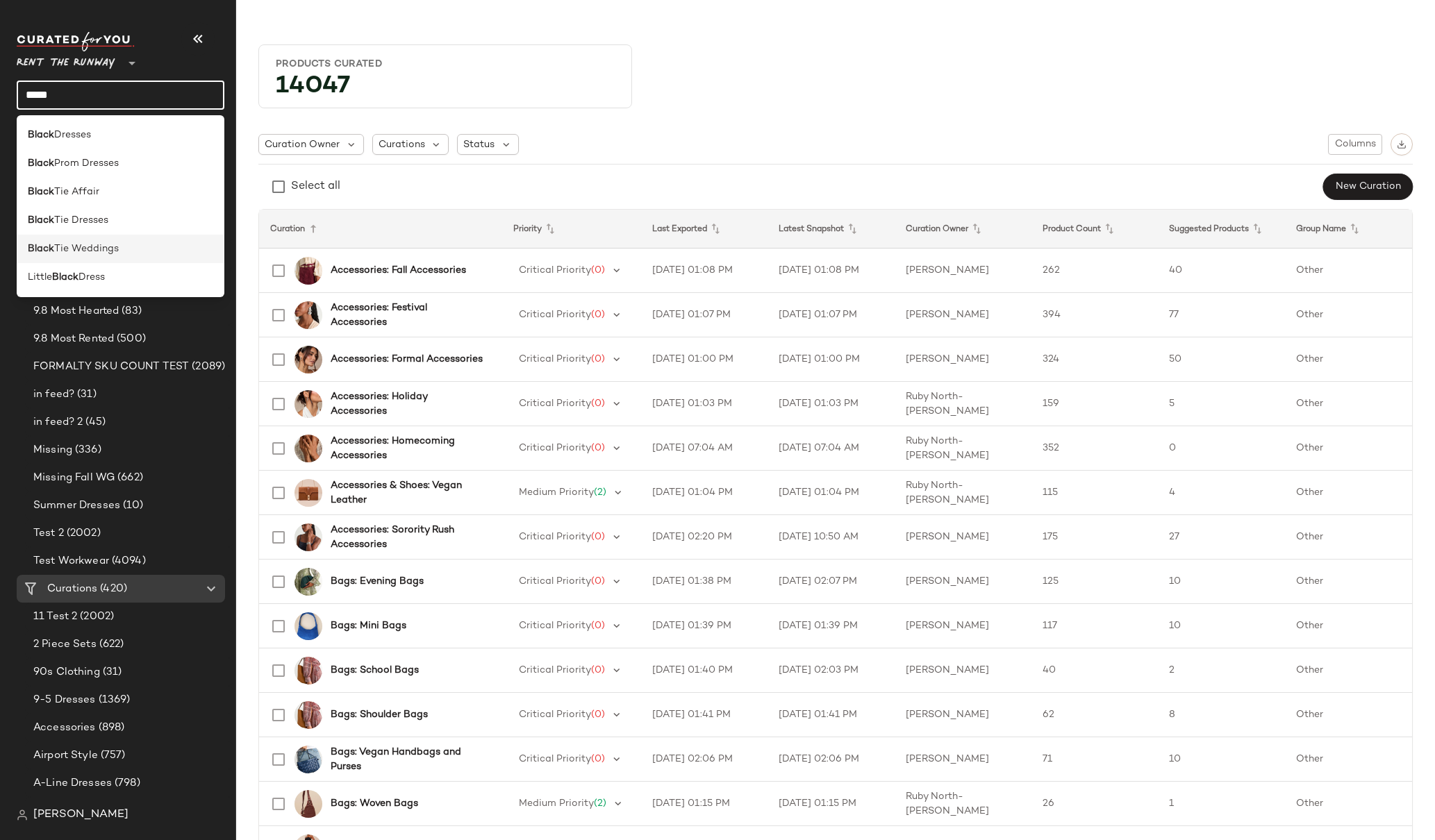
type input "*****"
click at [146, 242] on div "Black Tie Weddings" at bounding box center [120, 249] width 186 height 15
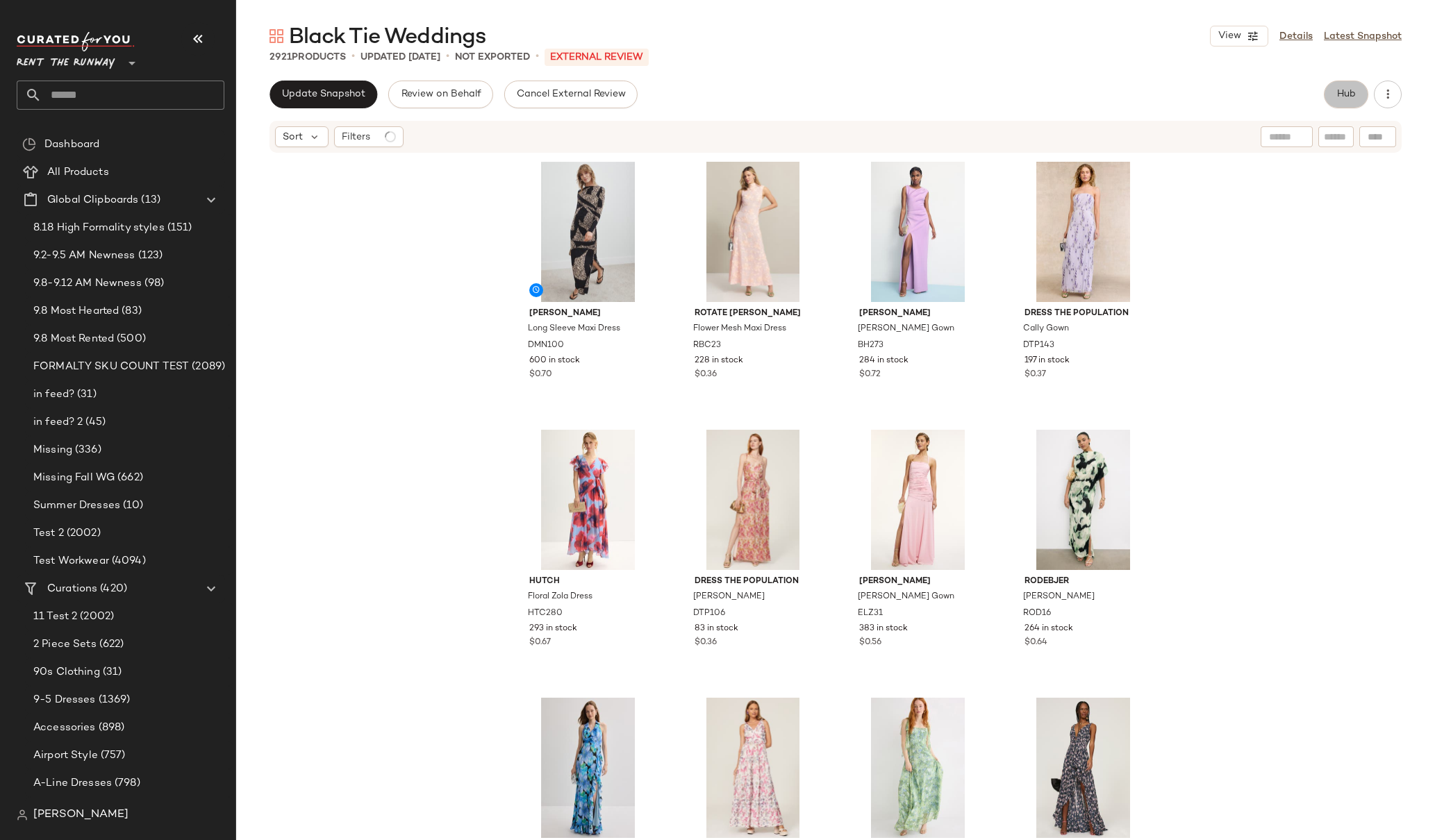
click at [1340, 93] on span "Hub" at bounding box center [1346, 94] width 20 height 11
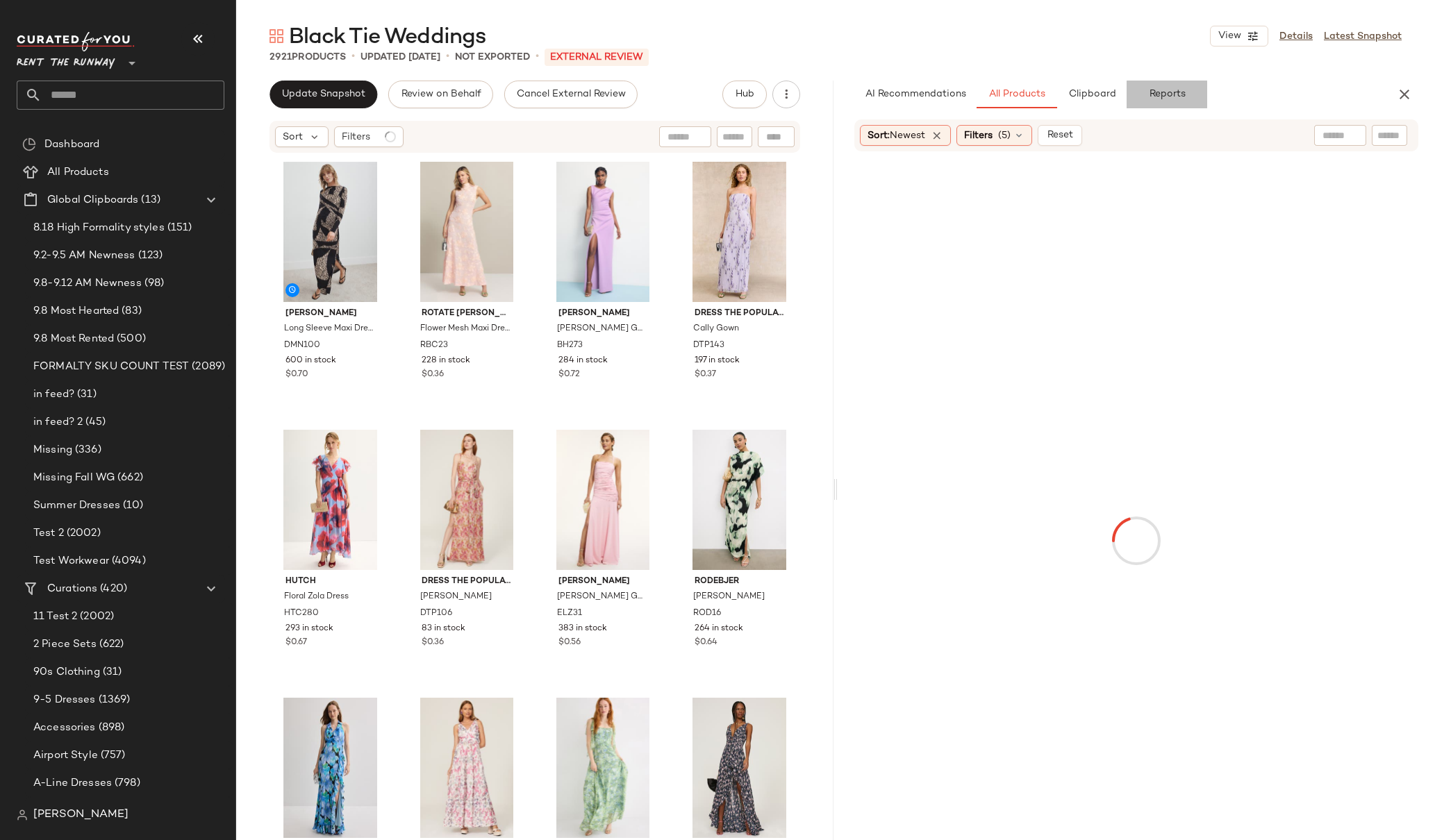
click at [1176, 95] on span "Reports" at bounding box center [1166, 94] width 37 height 11
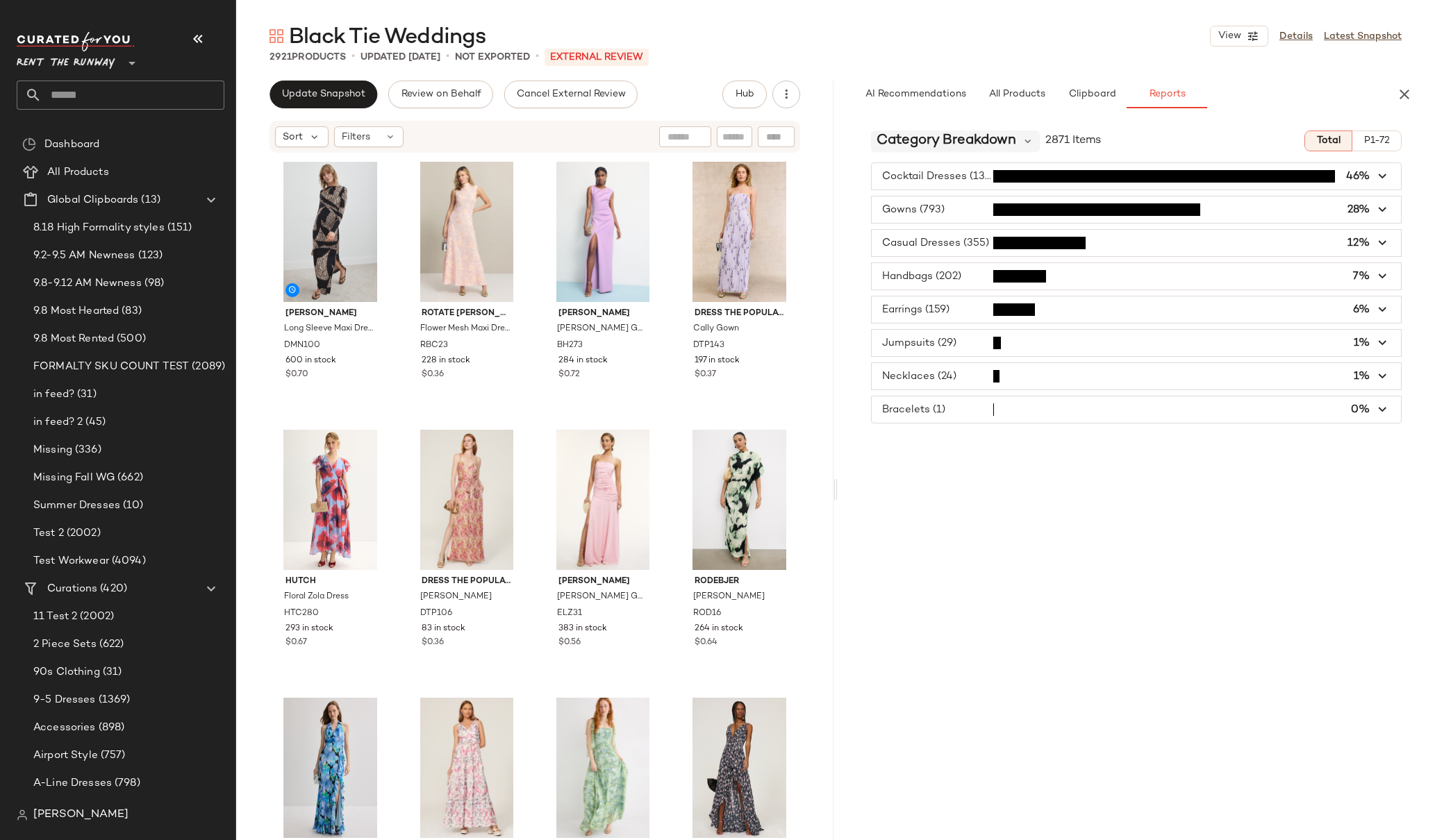
click at [986, 144] on span "Category Breakdown" at bounding box center [946, 140] width 139 height 21
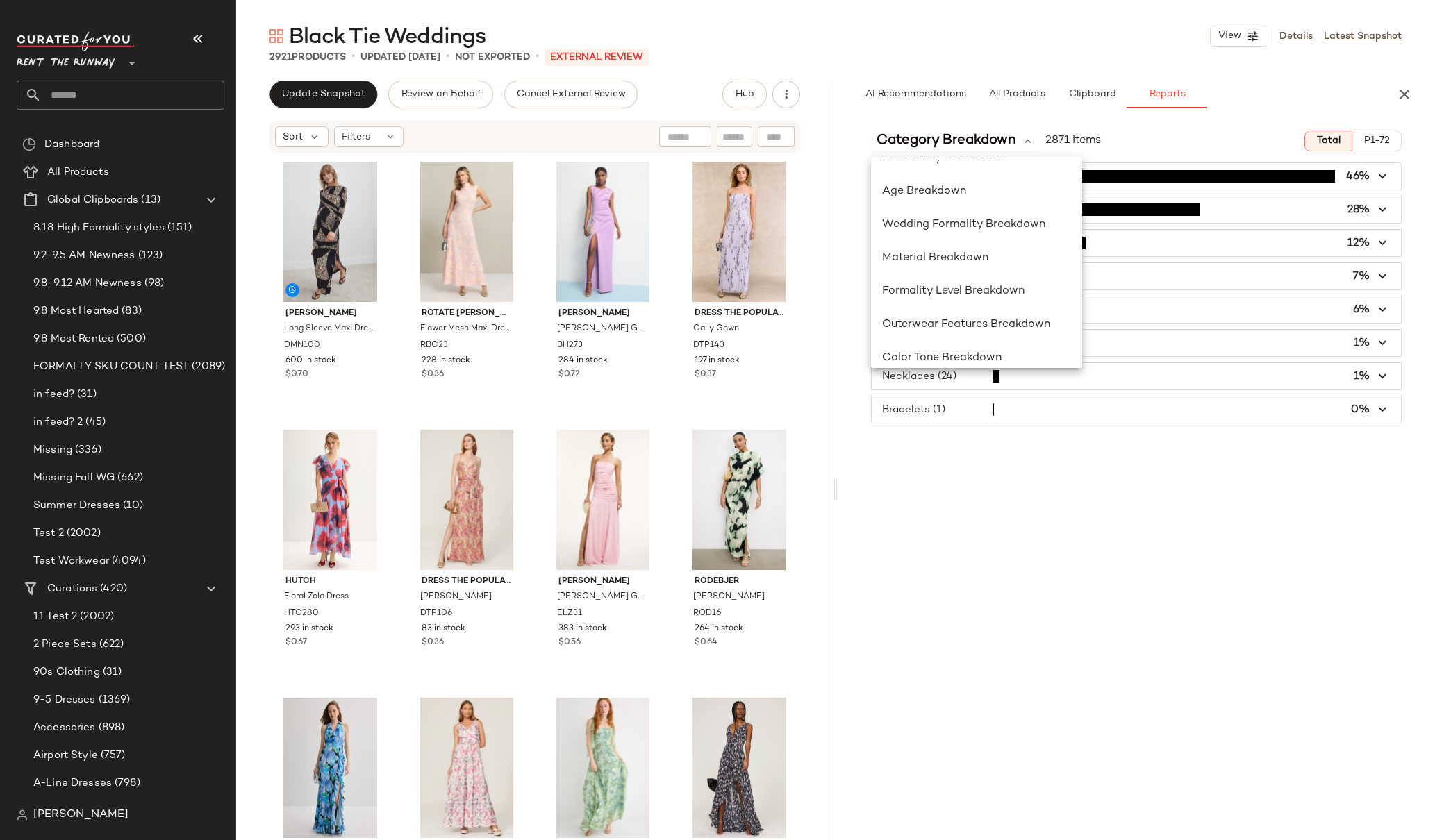
scroll to position [199, 0]
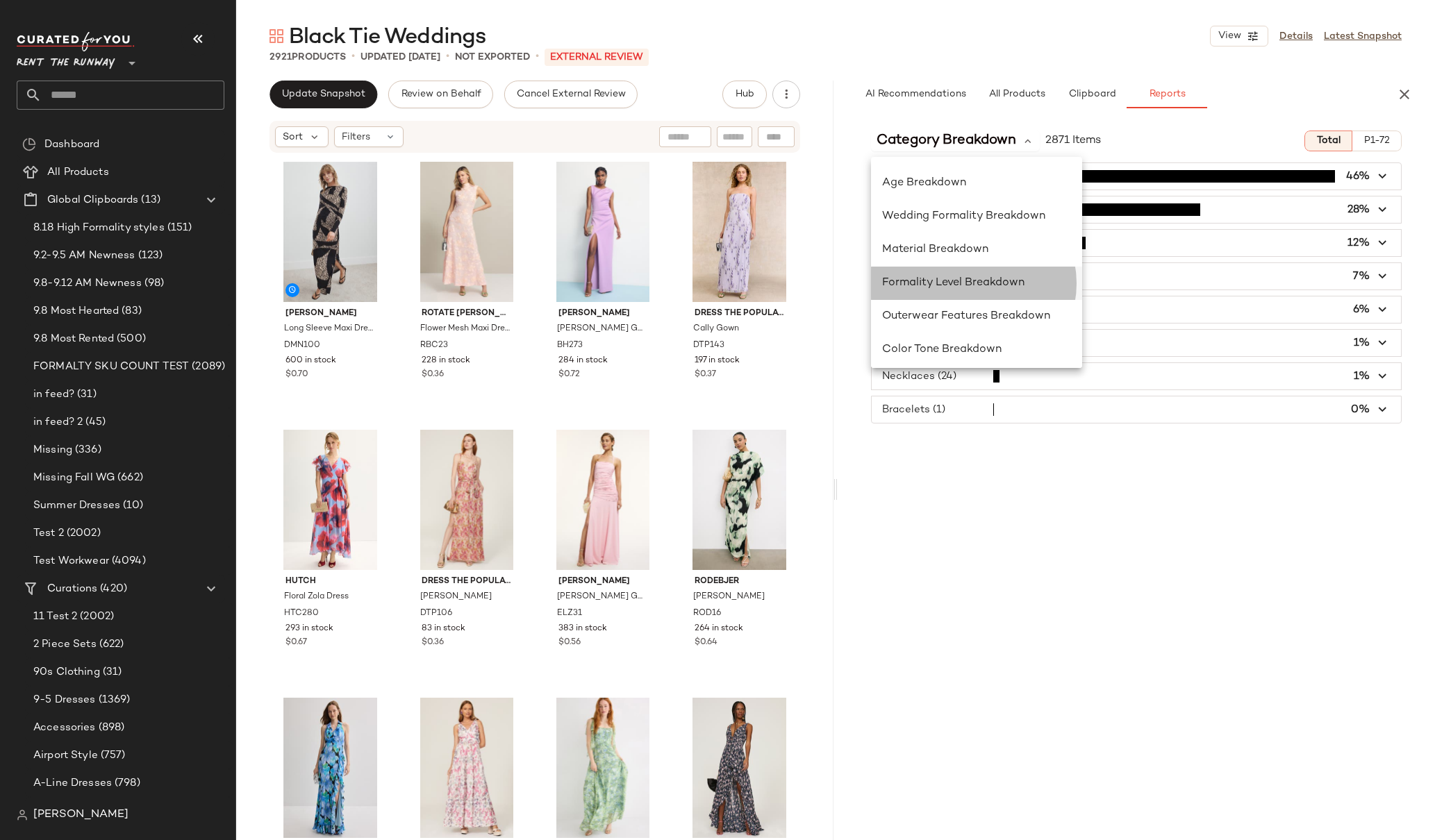
click at [978, 281] on span "Formality Level Breakdown" at bounding box center [953, 283] width 143 height 12
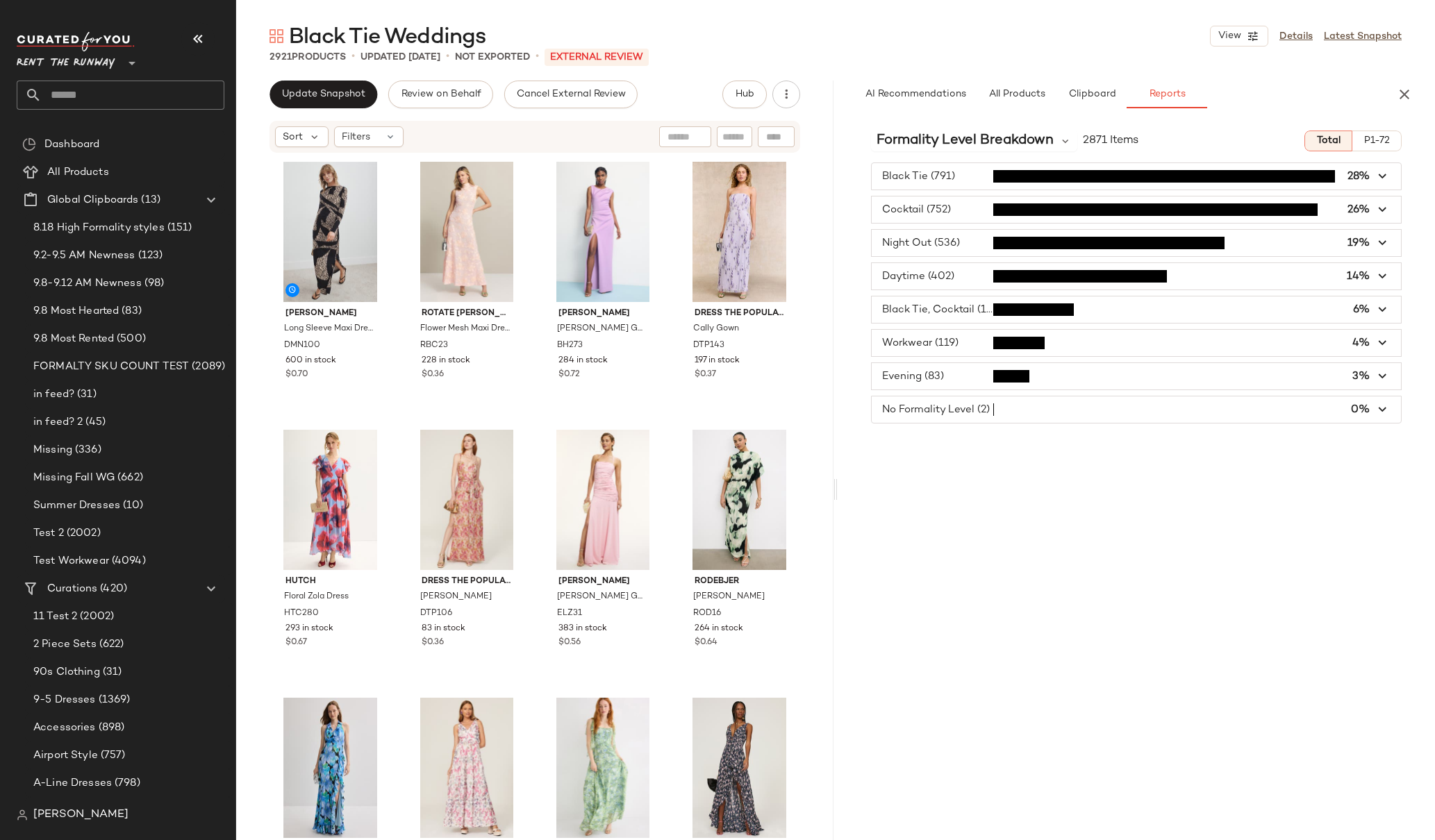
click at [978, 281] on span "button" at bounding box center [1135, 276] width 529 height 26
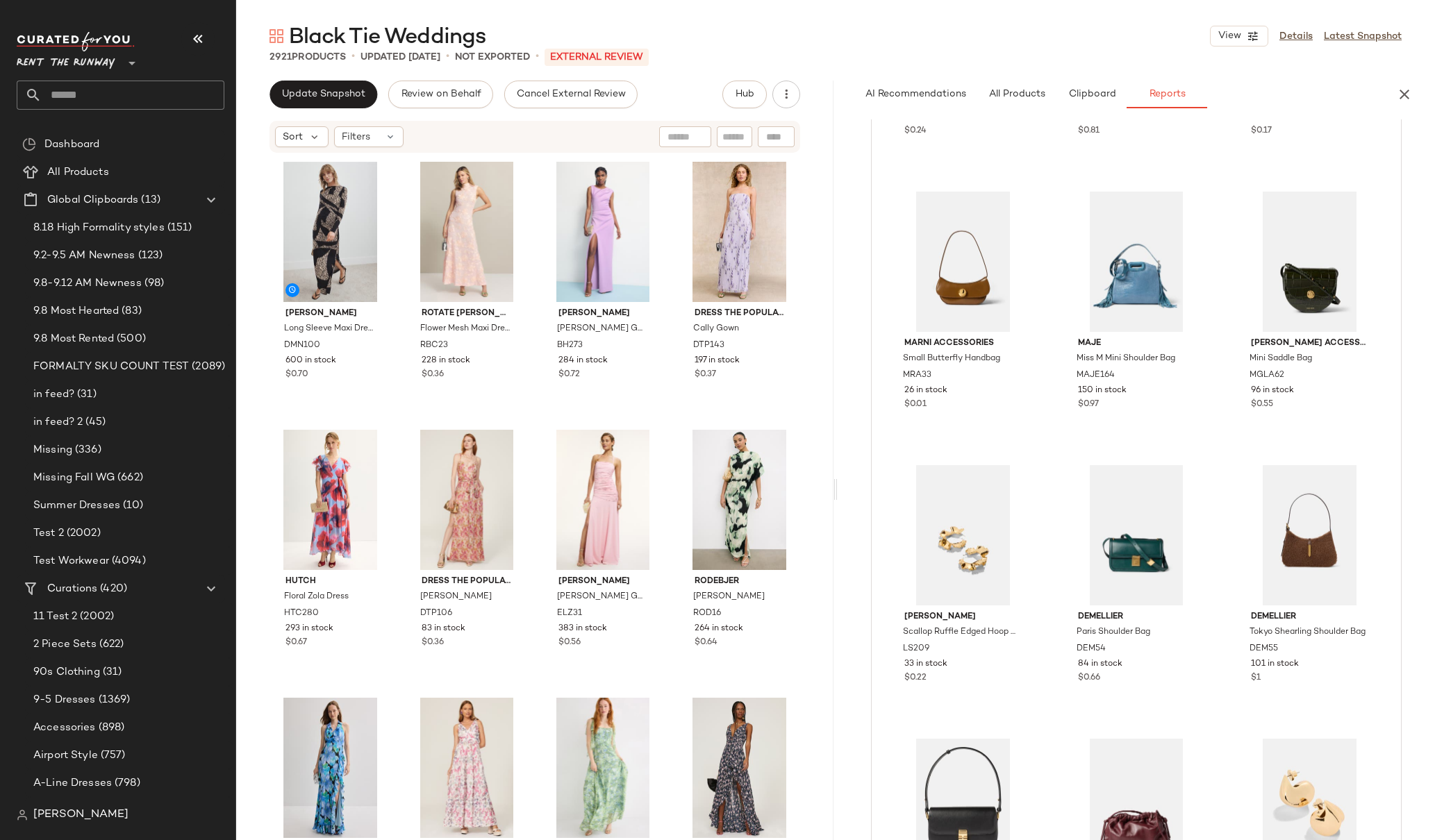
scroll to position [0, 0]
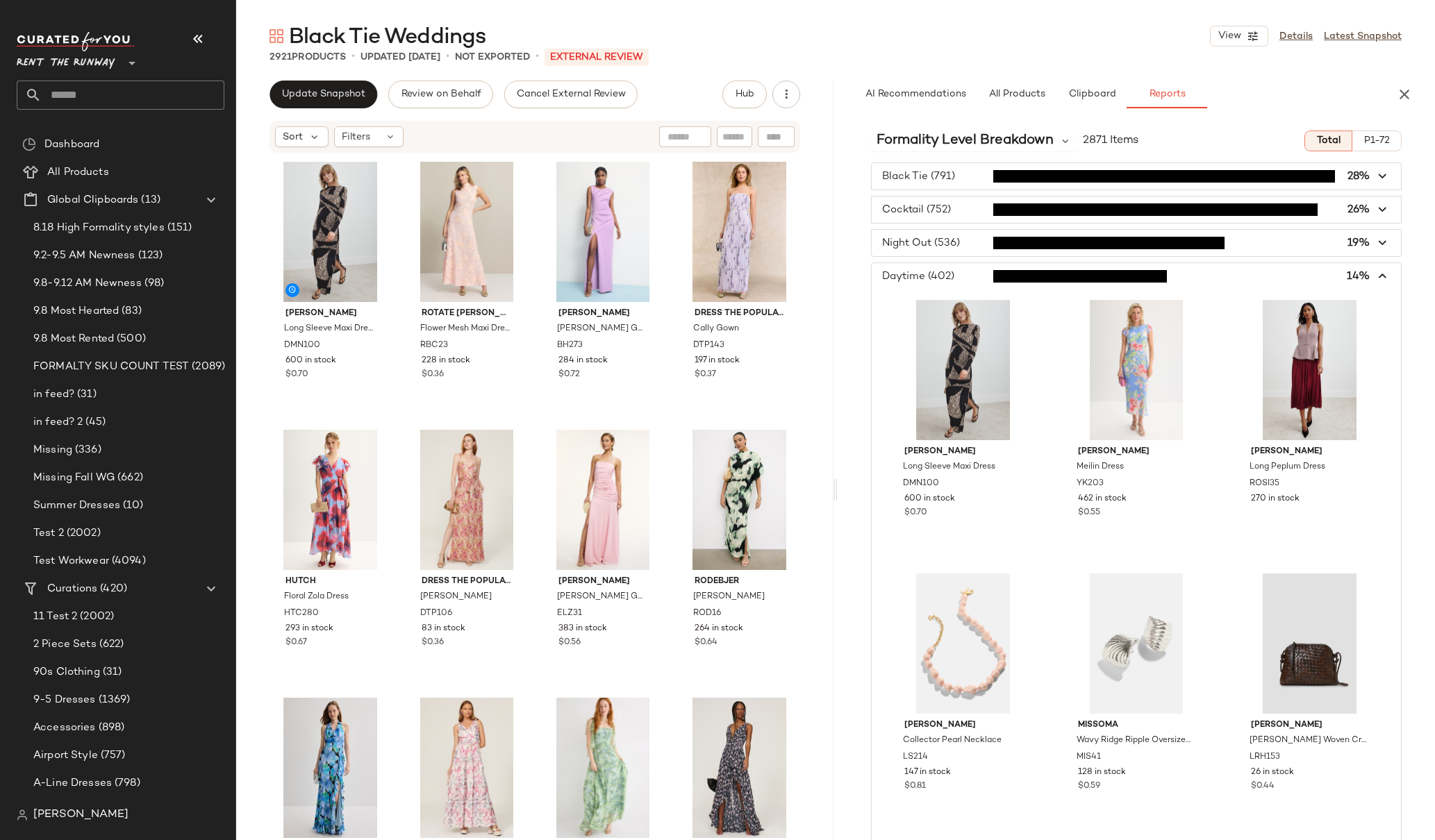
click at [1376, 274] on icon "button" at bounding box center [1383, 276] width 16 height 16
